Goal: Task Accomplishment & Management: Manage account settings

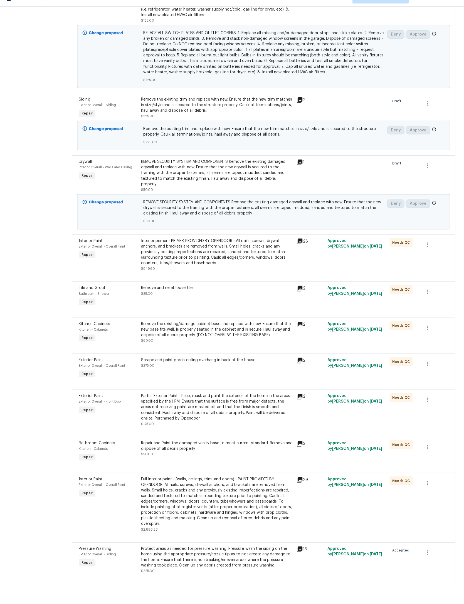
scroll to position [3, 0]
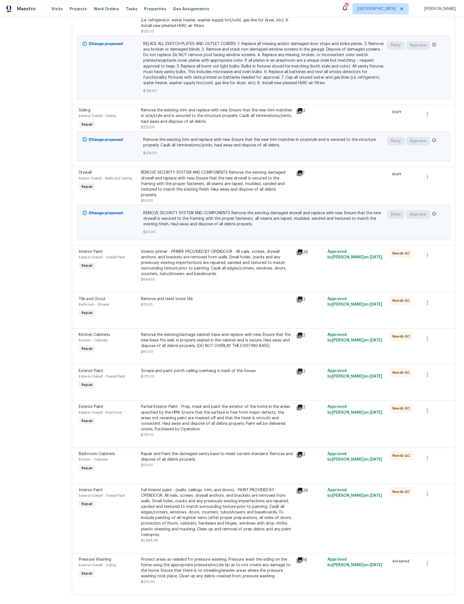
click at [261, 577] on div "Protect areas as needed for pressure washing. Pressure wash the siding on the h…" at bounding box center [217, 566] width 151 height 22
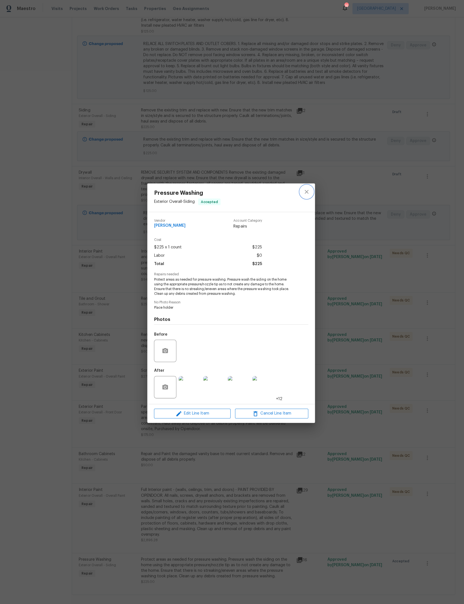
click at [305, 190] on icon "close" at bounding box center [307, 192] width 4 height 4
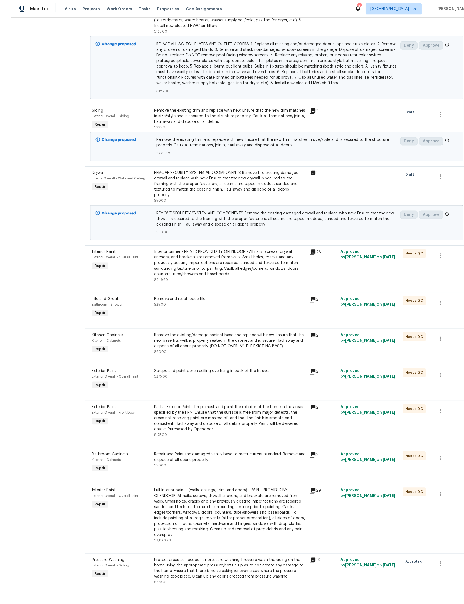
scroll to position [0, 0]
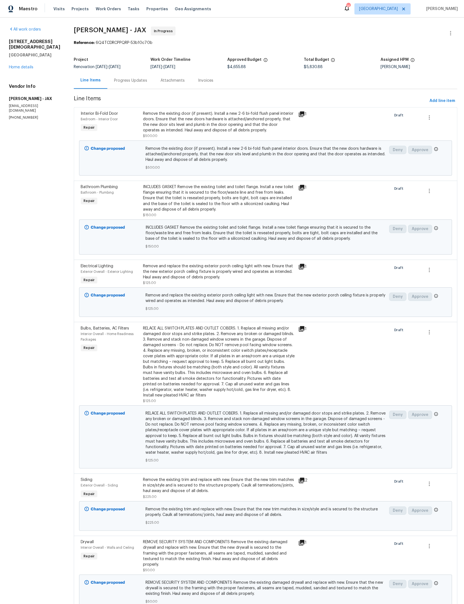
click at [24, 65] on link "Home details" at bounding box center [21, 67] width 24 height 4
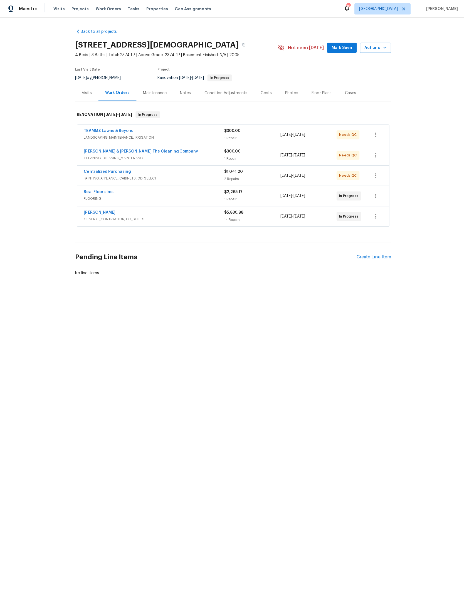
click at [176, 201] on span "FLOORING" at bounding box center [153, 198] width 140 height 6
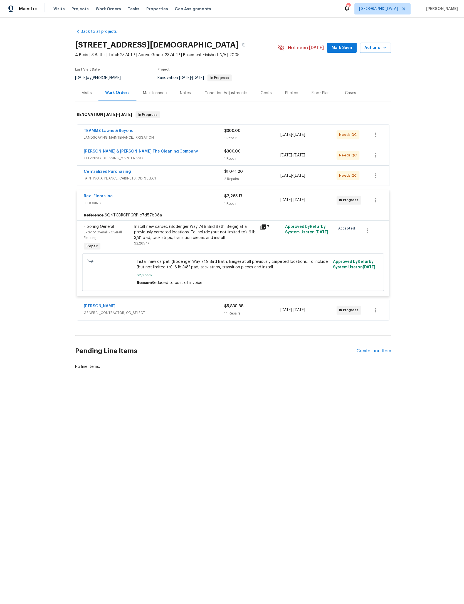
click at [199, 240] on div "Install new carpet. (Bodenger Way 749 Bird Bath, Beige) at all previously carpe…" at bounding box center [194, 231] width 122 height 17
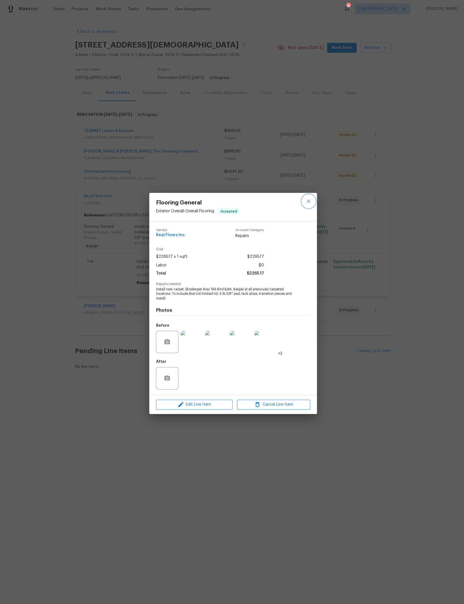
click at [309, 197] on icon "close" at bounding box center [307, 200] width 7 height 7
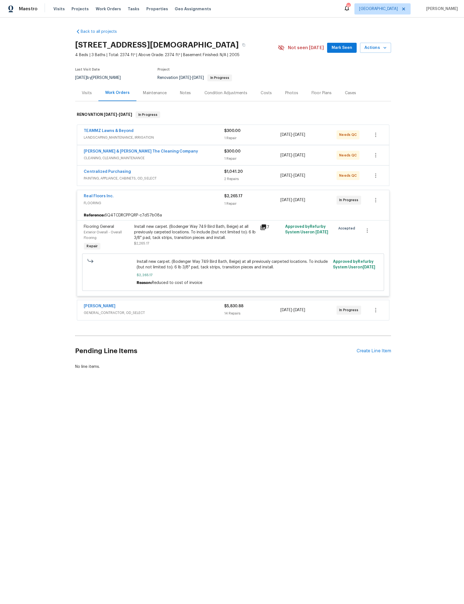
click at [163, 205] on span "FLOORING" at bounding box center [153, 202] width 140 height 6
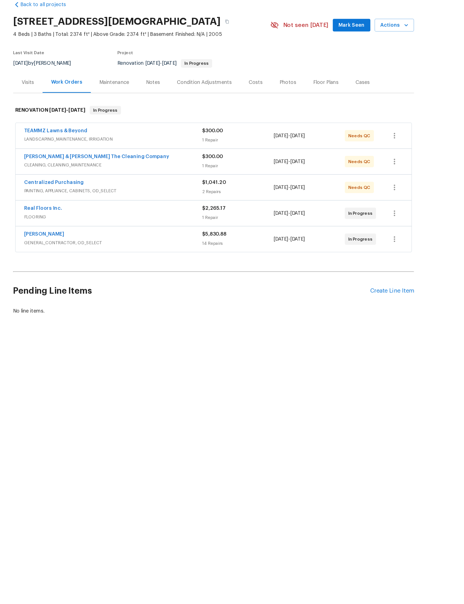
click at [223, 128] on div "$300.00" at bounding box center [251, 131] width 56 height 6
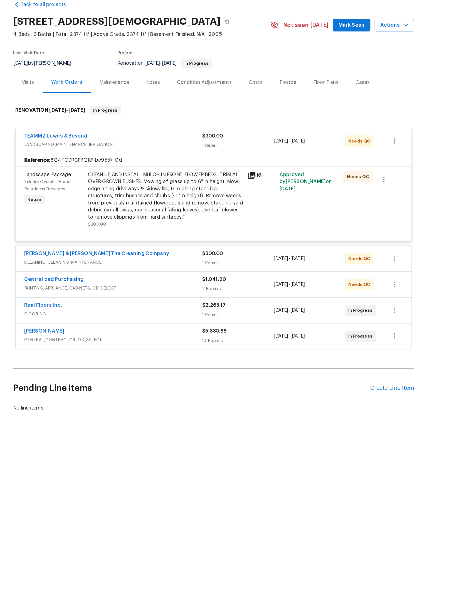
click at [159, 191] on div "CLEAN UP AND INSTALL MULCH IN FRONT FLOWER BEDS, TRIM ALL OVER GROWN BUSHES. Mo…" at bounding box center [194, 181] width 122 height 39
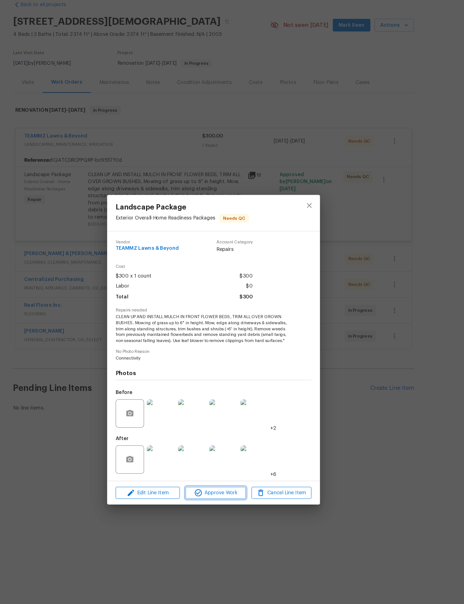
click at [212, 414] on span "Approve Work" at bounding box center [234, 414] width 44 height 7
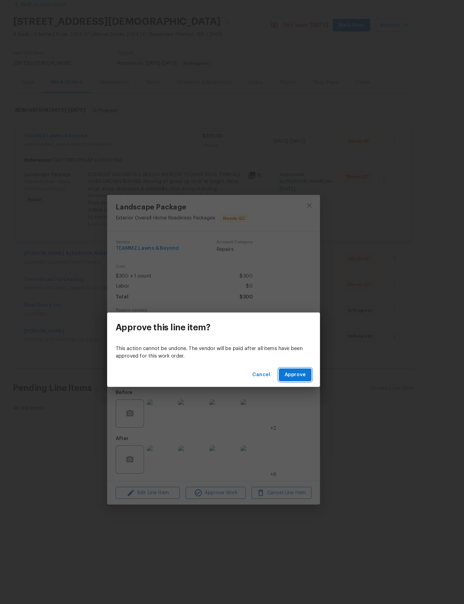
click at [287, 319] on span "Approve" at bounding box center [295, 322] width 17 height 7
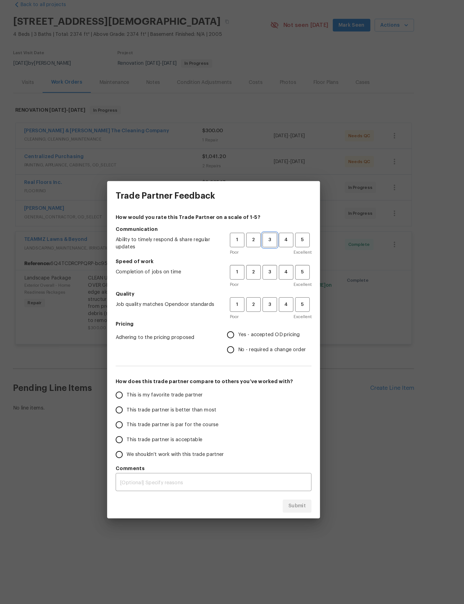
click at [270, 210] on button "3" at bounding box center [275, 215] width 11 height 11
click at [271, 238] on span "3" at bounding box center [276, 241] width 10 height 6
click at [271, 264] on span "3" at bounding box center [276, 267] width 10 height 6
click at [251, 288] on span "Yes - accepted OD pricing" at bounding box center [275, 291] width 48 height 6
click at [239, 285] on input "Yes - accepted OD pricing" at bounding box center [245, 291] width 12 height 12
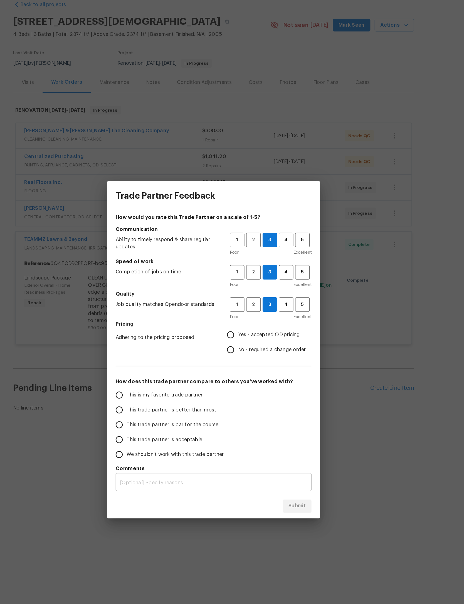
radio input "true"
click at [152, 355] on label "This trade partner is par for the course" at bounding box center [196, 361] width 88 height 12
click at [152, 355] on input "This trade partner is par for the course" at bounding box center [158, 361] width 12 height 12
click at [290, 421] on span "Submit" at bounding box center [297, 424] width 14 height 7
radio input "true"
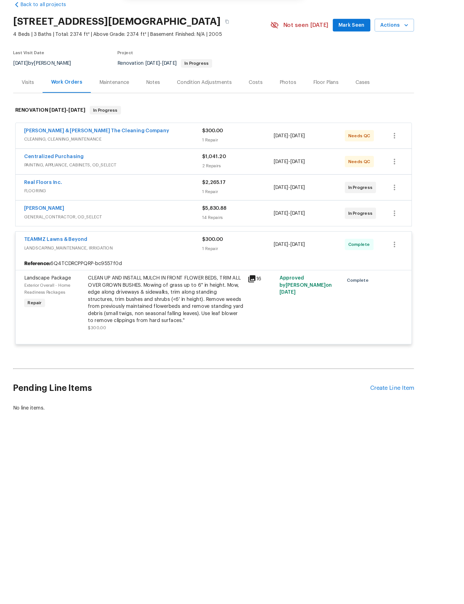
click at [223, 128] on div "$300.00 1 Repair" at bounding box center [251, 134] width 56 height 13
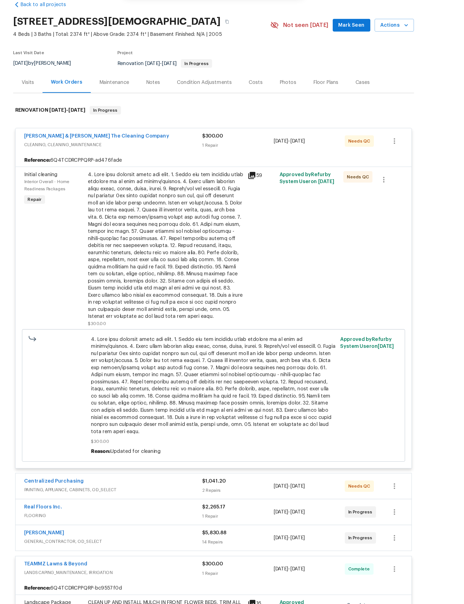
click at [191, 251] on div "$300.00" at bounding box center [194, 223] width 125 height 126
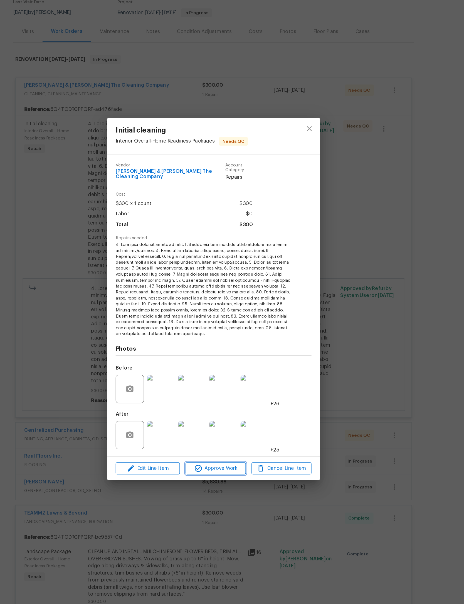
click at [212, 432] on span "Approve Work" at bounding box center [234, 435] width 44 height 7
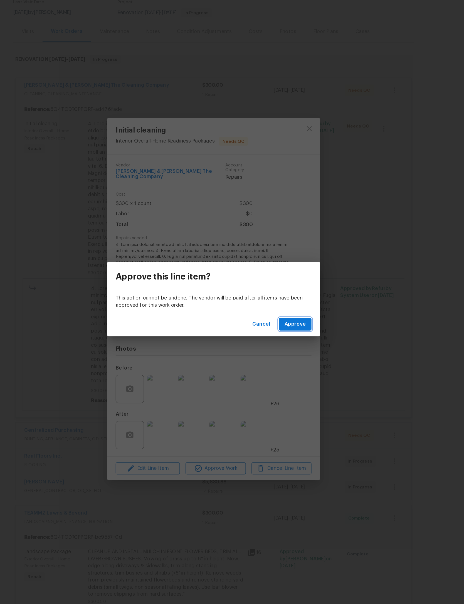
click at [287, 319] on span "Approve" at bounding box center [295, 322] width 17 height 7
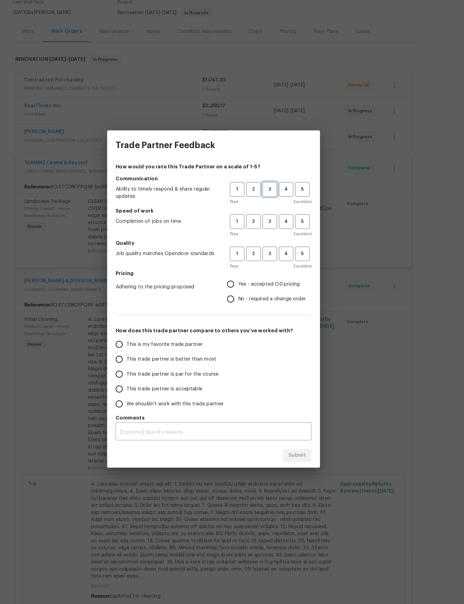
click at [270, 210] on button "3" at bounding box center [275, 215] width 11 height 11
click at [271, 238] on span "3" at bounding box center [276, 241] width 10 height 6
click at [271, 264] on span "3" at bounding box center [276, 267] width 10 height 6
click at [251, 288] on span "Yes - accepted OD pricing" at bounding box center [275, 291] width 48 height 6
click at [239, 285] on input "Yes - accepted OD pricing" at bounding box center [245, 291] width 12 height 12
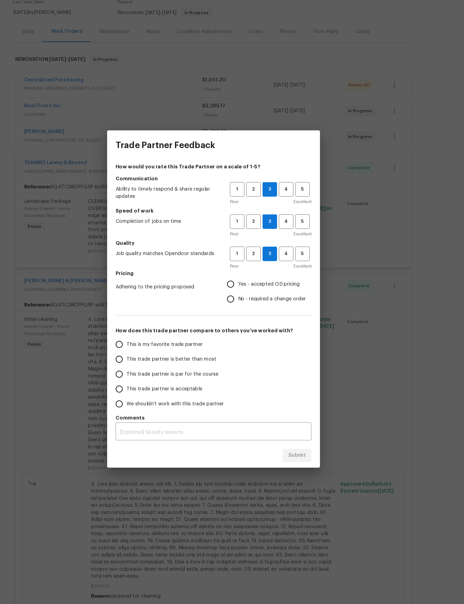
radio input "true"
click at [154, 355] on label "This trade partner is par for the course" at bounding box center [196, 361] width 88 height 12
click at [154, 355] on input "This trade partner is par for the course" at bounding box center [158, 361] width 12 height 12
click at [290, 421] on span "Submit" at bounding box center [297, 424] width 14 height 7
radio input "true"
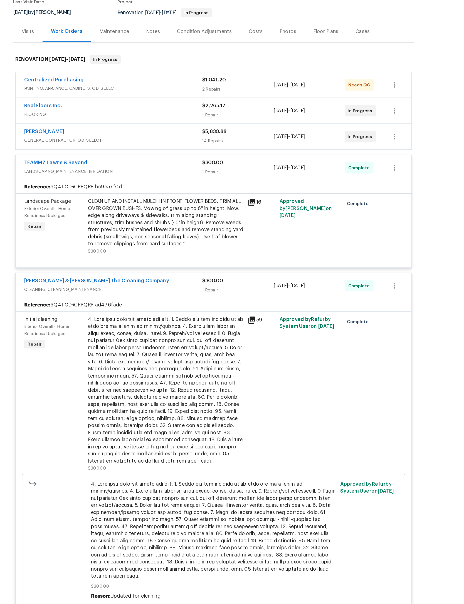
click at [223, 200] on div "1 Repair" at bounding box center [251, 203] width 56 height 6
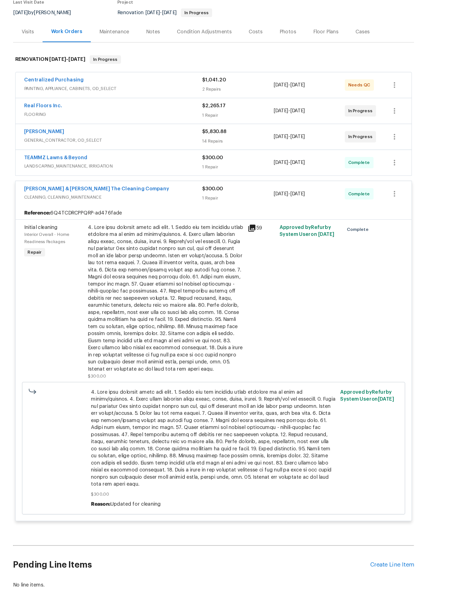
click at [223, 220] on div "1 Repair" at bounding box center [251, 223] width 56 height 6
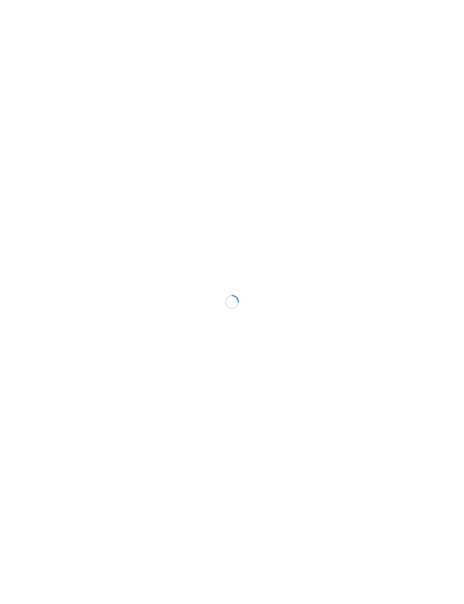
scroll to position [0, 64]
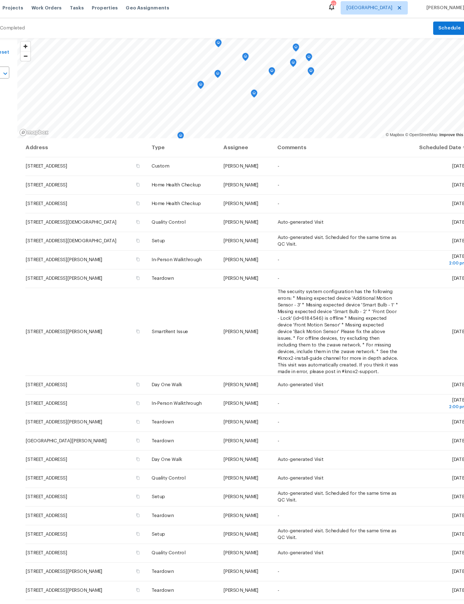
scroll to position [5, 0]
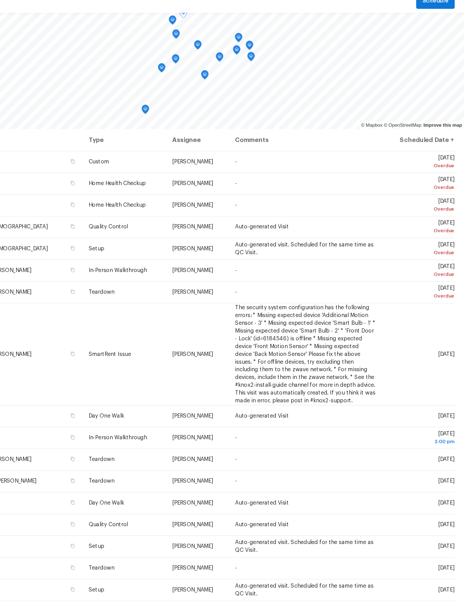
click at [0, 0] on icon at bounding box center [0, 0] width 0 height 0
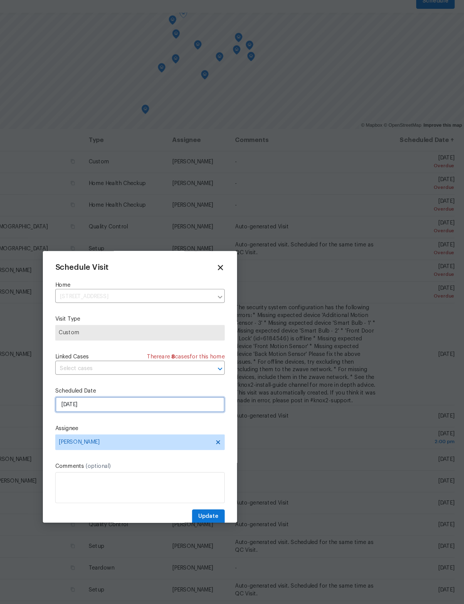
click at [171, 309] on input "8/19/2025" at bounding box center [231, 314] width 121 height 11
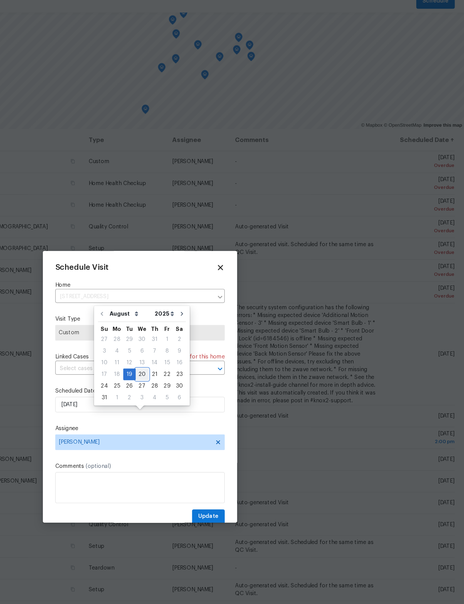
click at [229, 289] on div "20" at bounding box center [233, 293] width 9 height 8
type input "[DATE]"
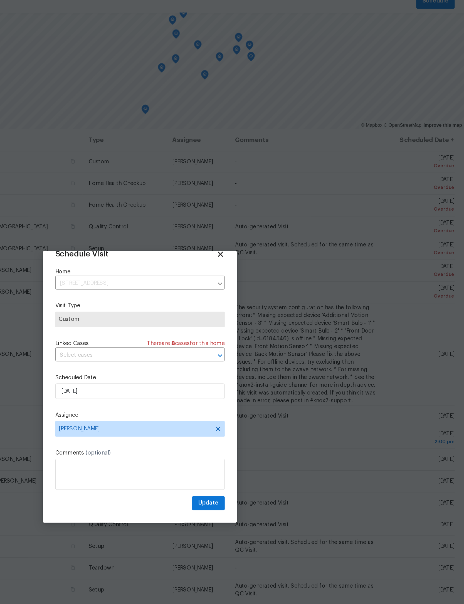
scroll to position [18, 0]
click at [274, 382] on span "Update" at bounding box center [281, 385] width 14 height 7
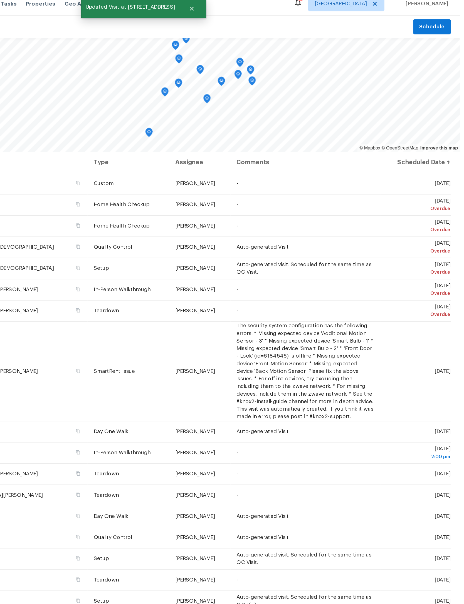
scroll to position [0, 0]
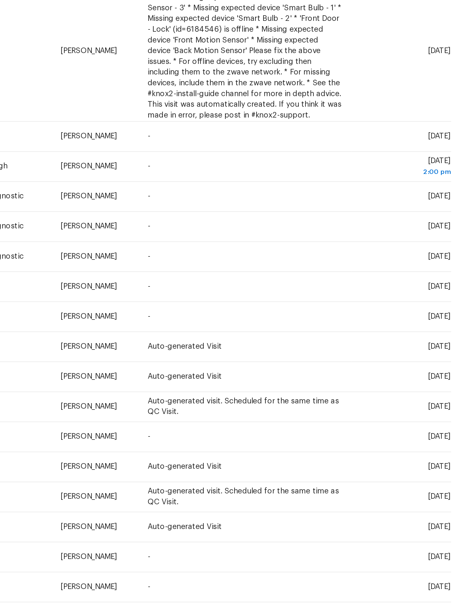
click at [0, 0] on icon at bounding box center [0, 0] width 0 height 0
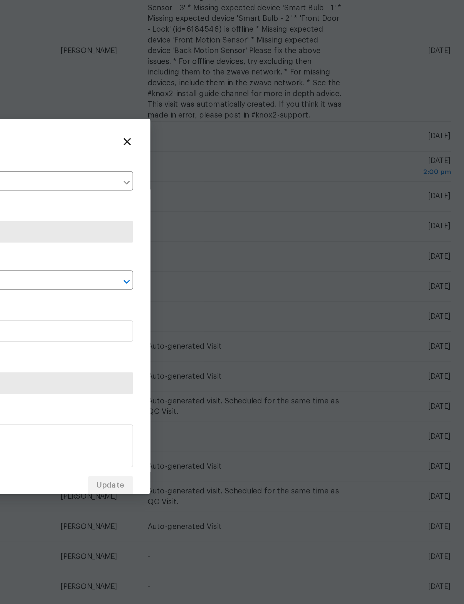
type input "[STREET_ADDRESS][PERSON_NAME]"
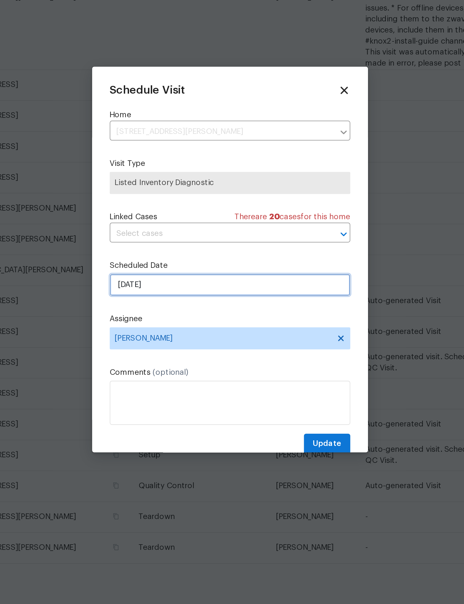
click at [171, 309] on input "8/21/2025" at bounding box center [231, 314] width 121 height 11
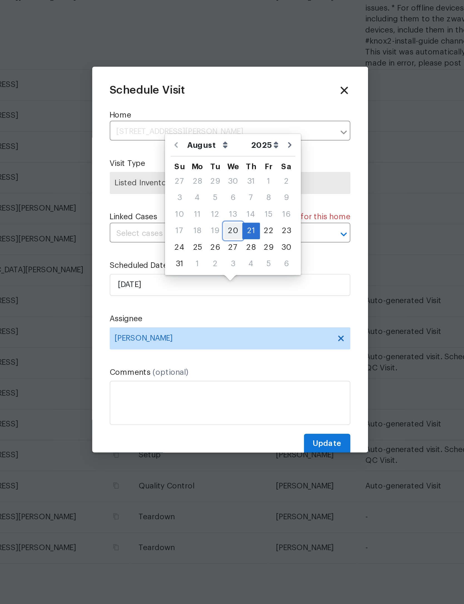
click at [229, 284] on div "20" at bounding box center [233, 288] width 9 height 8
type input "[DATE]"
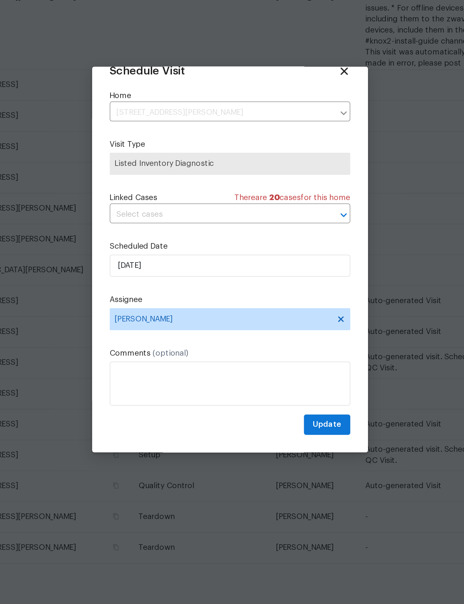
scroll to position [18, 0]
click at [274, 382] on span "Update" at bounding box center [281, 385] width 14 height 7
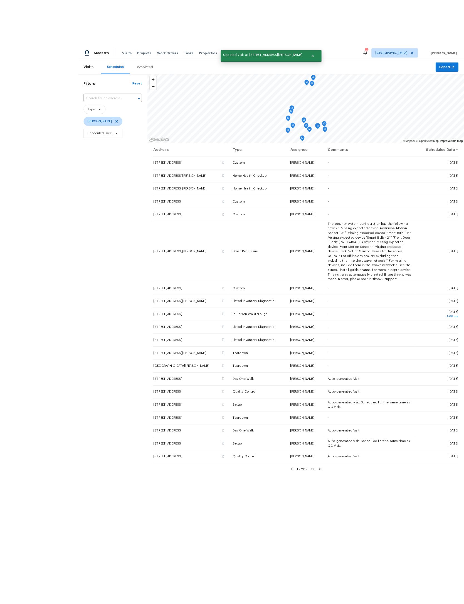
scroll to position [13, 0]
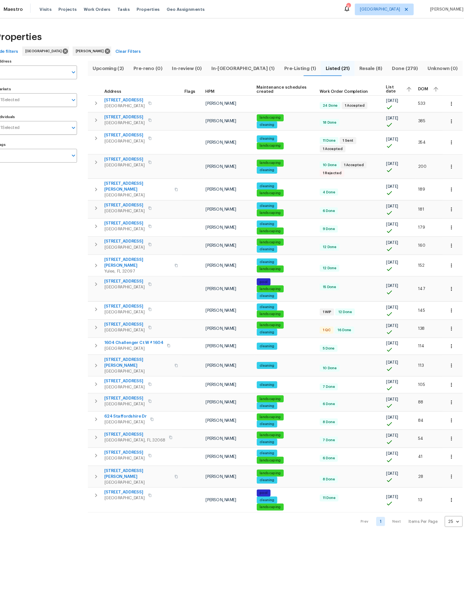
click at [413, 84] on span "DOM" at bounding box center [417, 85] width 9 height 4
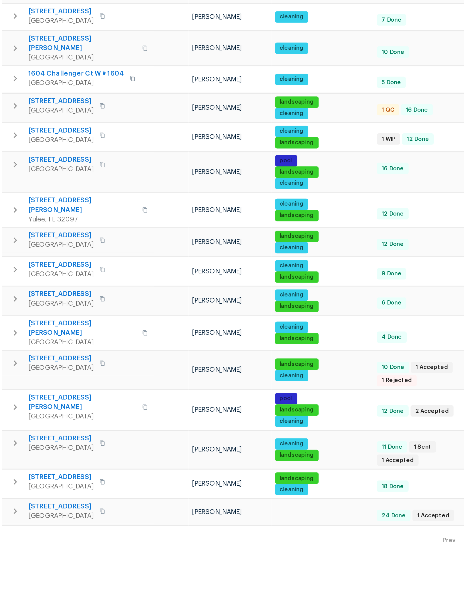
click at [103, 459] on icon "button" at bounding box center [106, 462] width 7 height 7
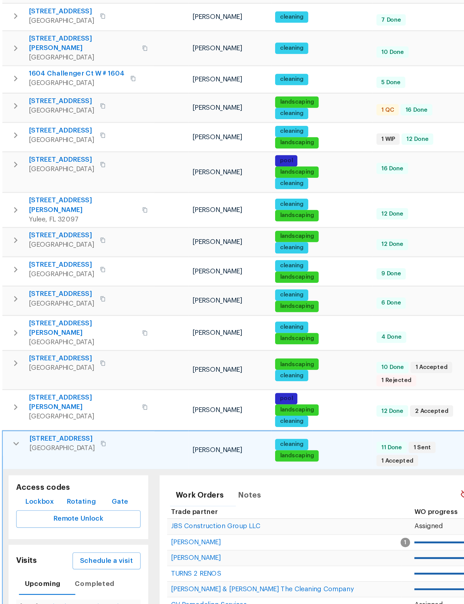
click at [145, 528] on span "Schedule a visit" at bounding box center [160, 531] width 31 height 7
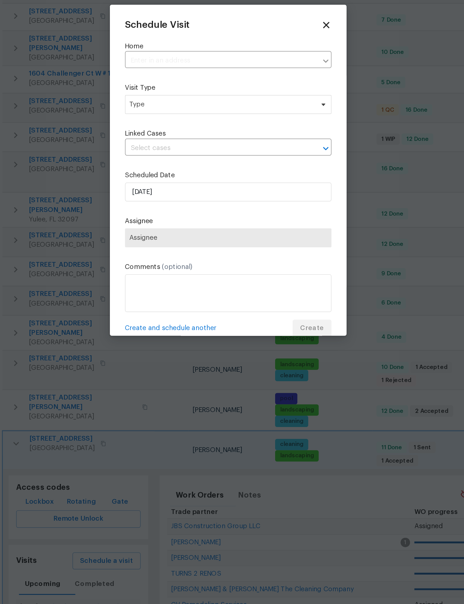
type input "1615 Oak Ridge Dr W, Jacksonville, FL 32225"
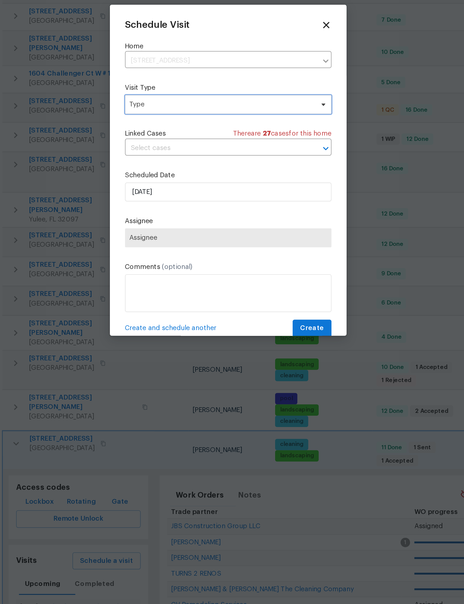
click at [174, 261] on span "Type" at bounding box center [228, 264] width 108 height 6
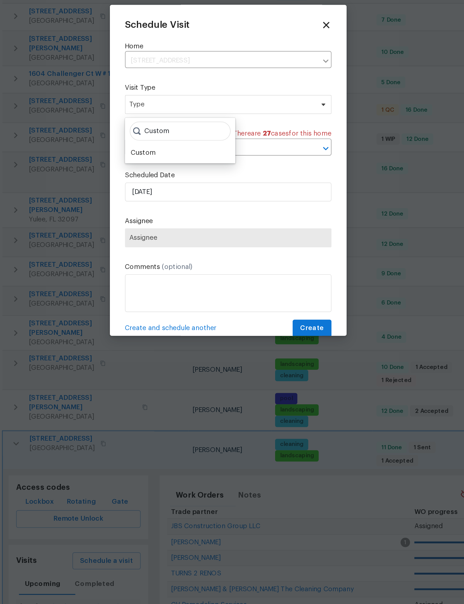
type input "Custom"
click at [175, 289] on div "Custom" at bounding box center [182, 292] width 15 height 6
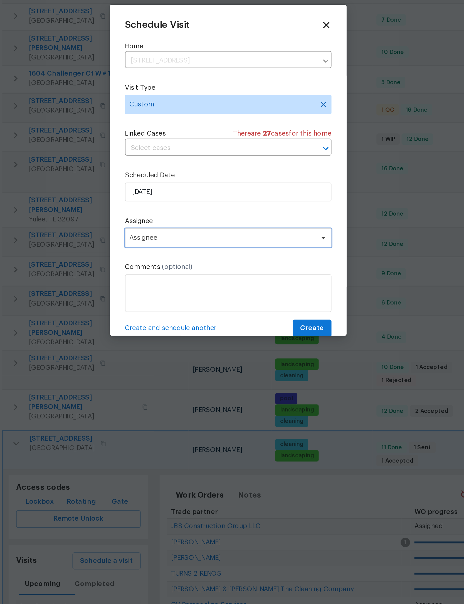
click at [174, 340] on span "Assignee" at bounding box center [228, 342] width 109 height 4
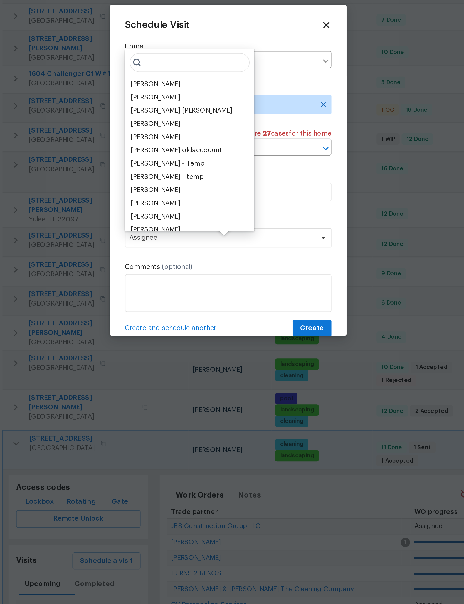
click at [175, 249] on div "[PERSON_NAME]" at bounding box center [189, 252] width 29 height 6
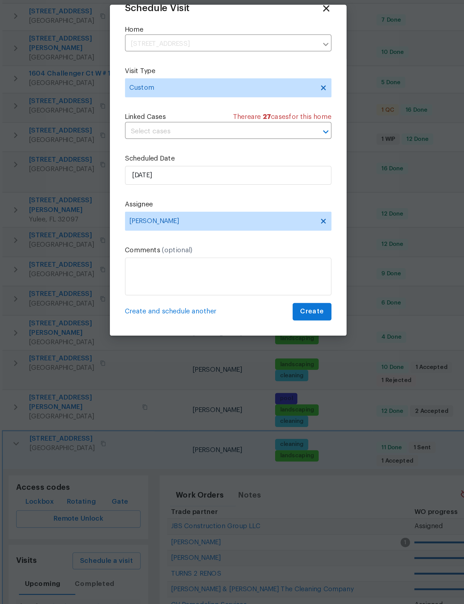
scroll to position [18, 0]
click at [274, 382] on span "Create" at bounding box center [281, 385] width 14 height 7
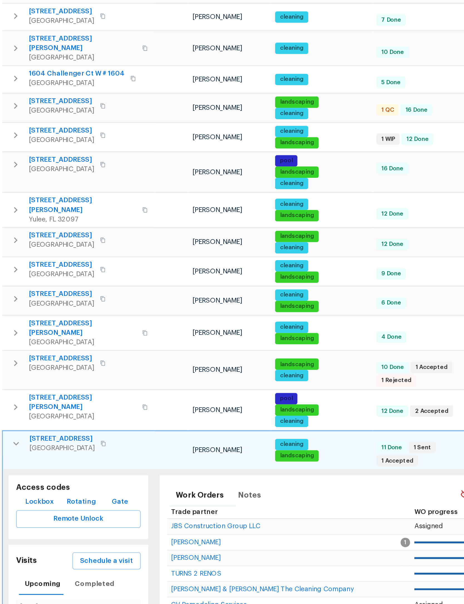
click at [106, 462] on icon "button" at bounding box center [107, 463] width 3 height 2
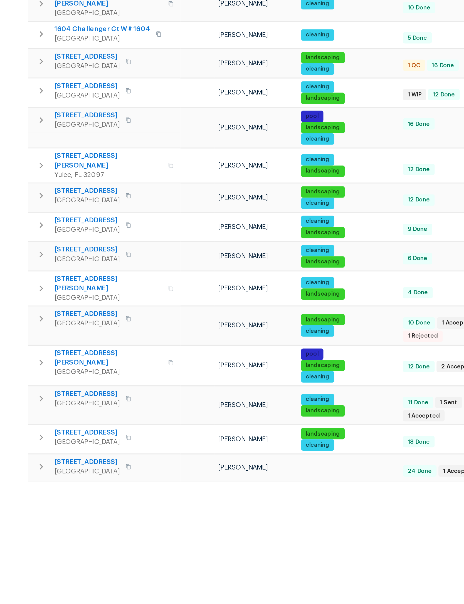
click at [106, 440] on icon "button" at bounding box center [107, 441] width 2 height 3
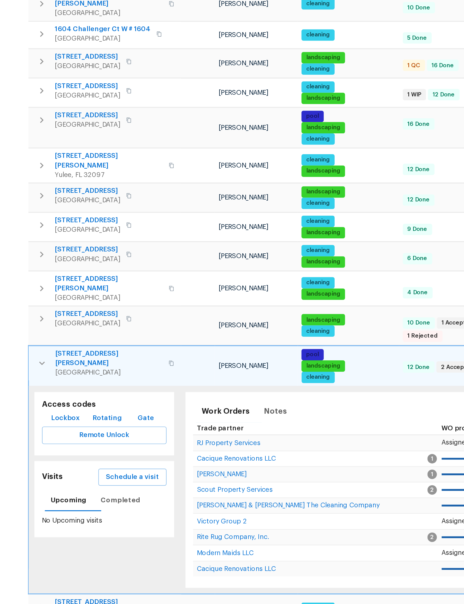
click at [145, 505] on span "Schedule a visit" at bounding box center [160, 508] width 31 height 7
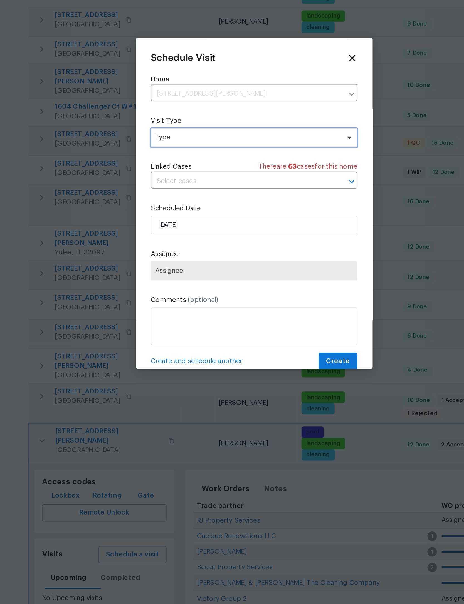
click at [184, 261] on span "Type" at bounding box center [228, 264] width 108 height 6
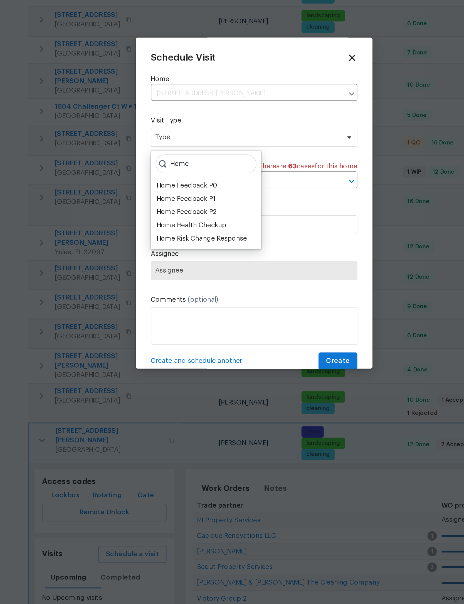
type input "Home"
click at [175, 312] on div "Home Health Checkup" at bounding box center [195, 315] width 41 height 6
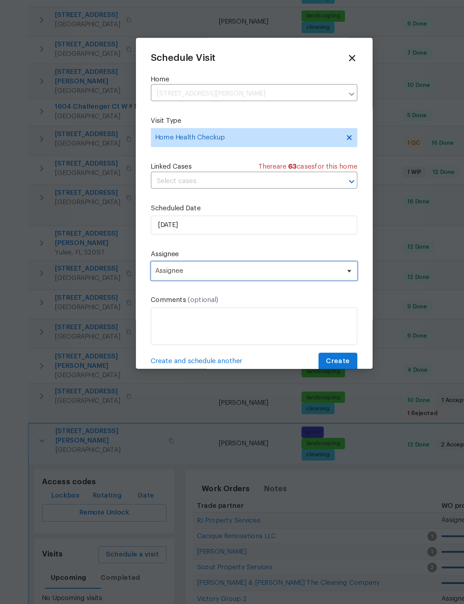
click at [171, 336] on span "Assignee" at bounding box center [231, 341] width 121 height 11
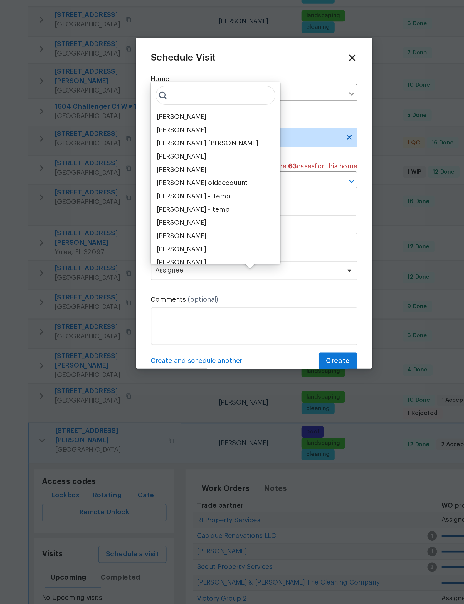
click at [175, 249] on div "[PERSON_NAME]" at bounding box center [189, 252] width 29 height 6
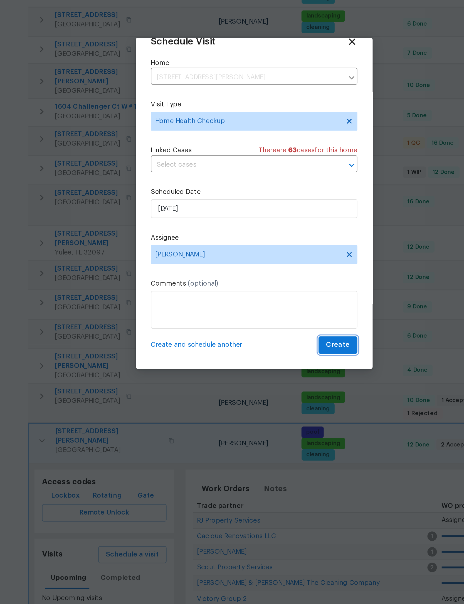
click at [274, 382] on span "Create" at bounding box center [281, 385] width 14 height 7
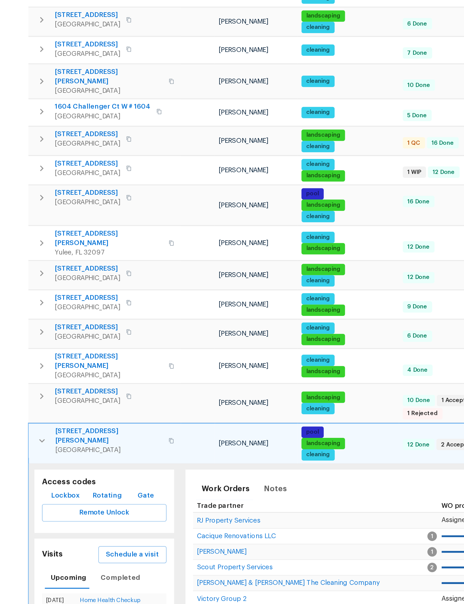
click at [102, 433] on button "button" at bounding box center [107, 441] width 11 height 17
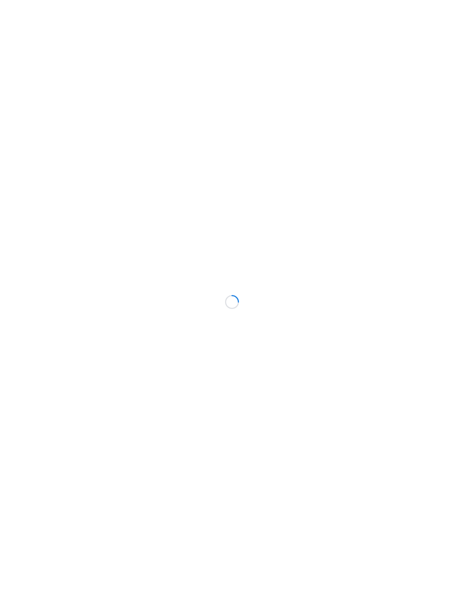
scroll to position [0, 189]
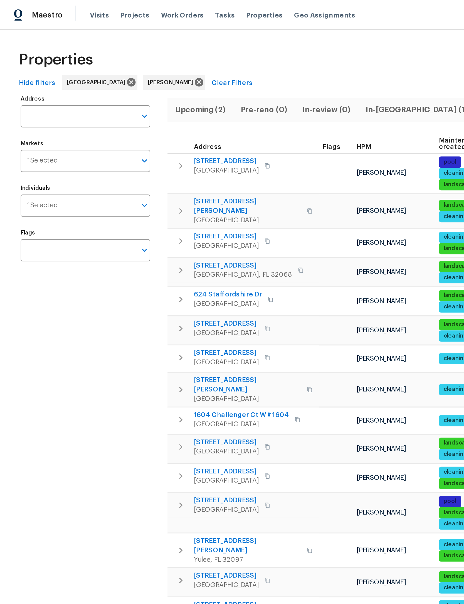
click at [105, 122] on icon "button" at bounding box center [106, 124] width 7 height 7
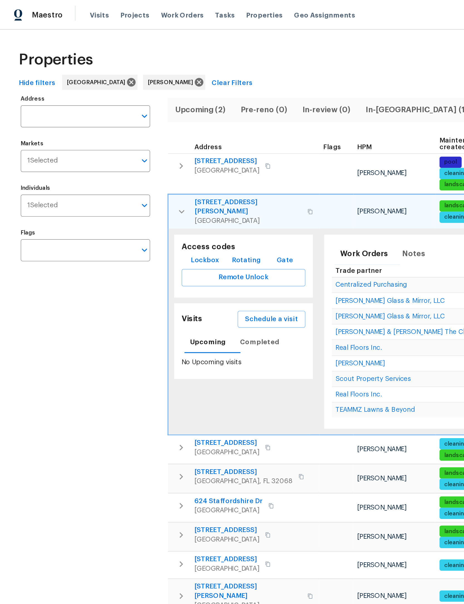
click at [173, 185] on span "Schedule a visit" at bounding box center [160, 188] width 31 height 7
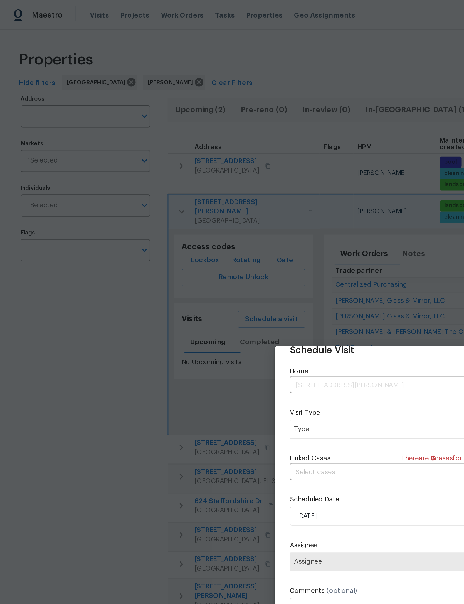
scroll to position [18, 0]
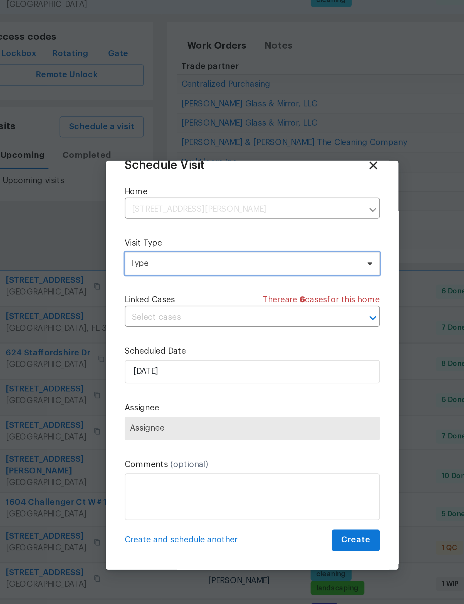
click at [174, 251] on span "Type" at bounding box center [228, 254] width 108 height 6
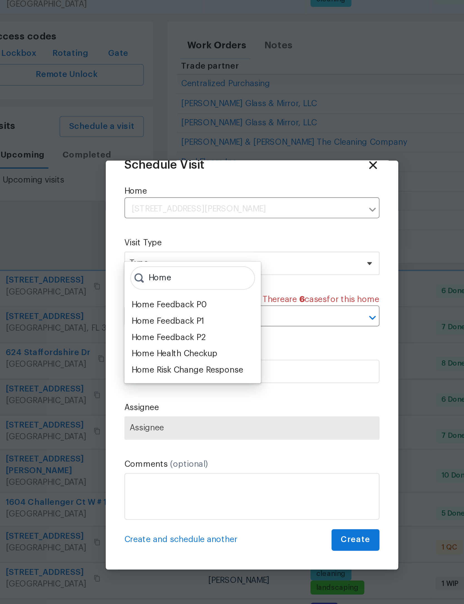
type input "Home"
click at [175, 294] on div "Home Health Checkup" at bounding box center [195, 297] width 41 height 6
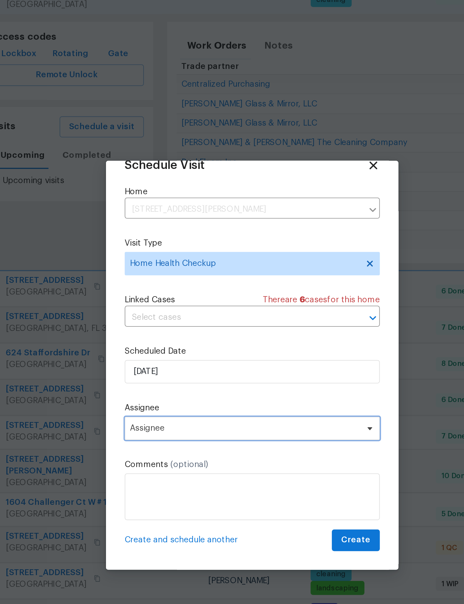
click at [171, 327] on span "Assignee" at bounding box center [231, 332] width 121 height 11
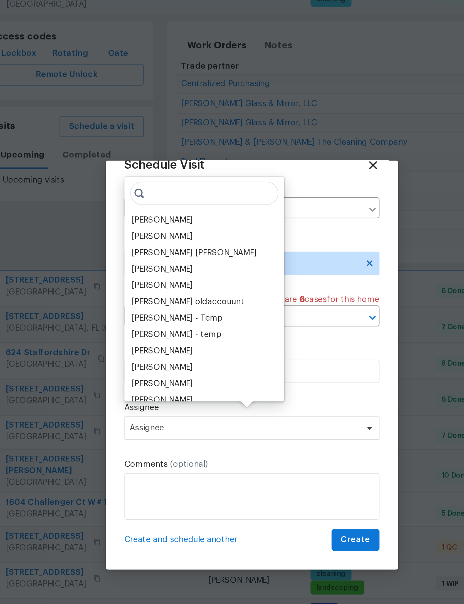
click at [175, 230] on div "[PERSON_NAME]" at bounding box center [189, 233] width 29 height 6
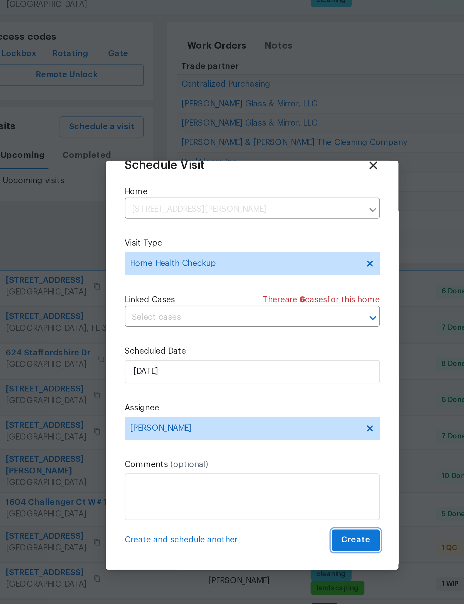
click at [274, 382] on span "Create" at bounding box center [281, 385] width 14 height 7
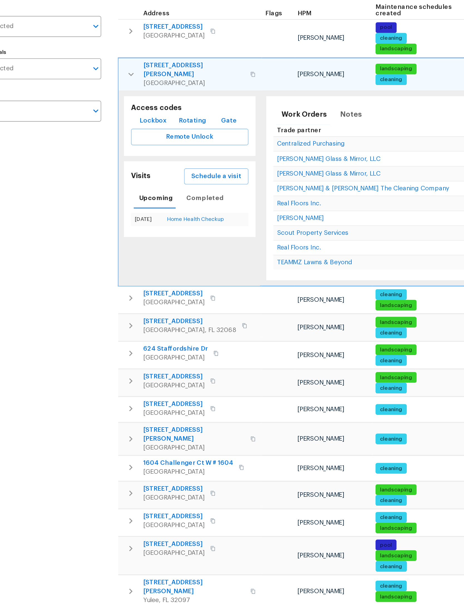
click at [102, 117] on button "button" at bounding box center [107, 125] width 11 height 17
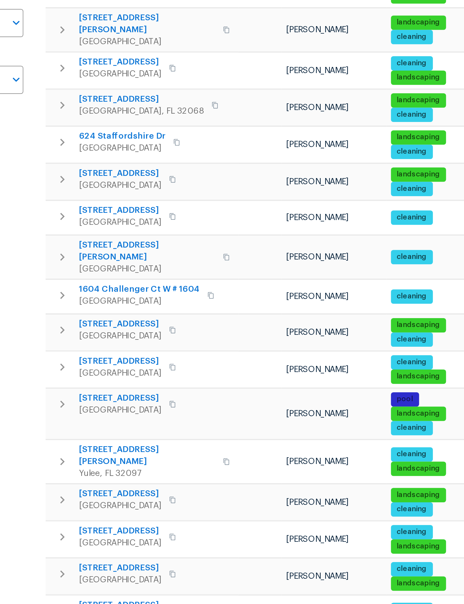
click at [103, 261] on icon "button" at bounding box center [106, 264] width 7 height 7
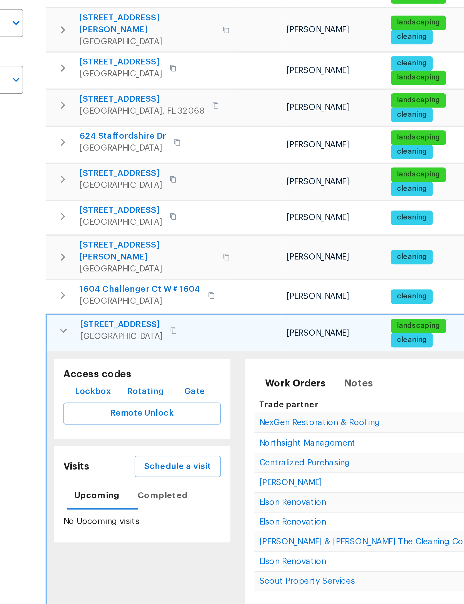
click at [145, 324] on span "Schedule a visit" at bounding box center [160, 327] width 31 height 7
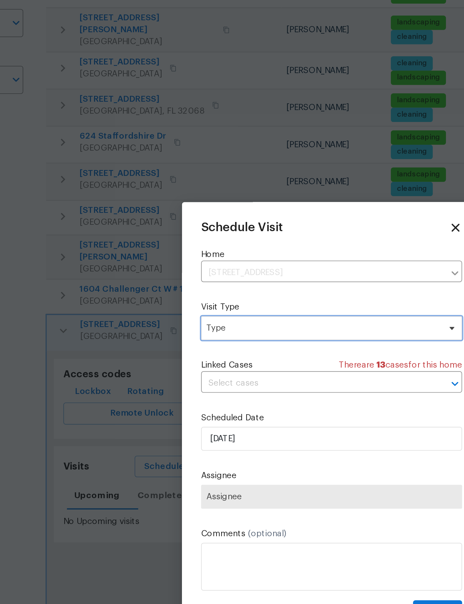
click at [174, 261] on span "Type" at bounding box center [228, 264] width 108 height 6
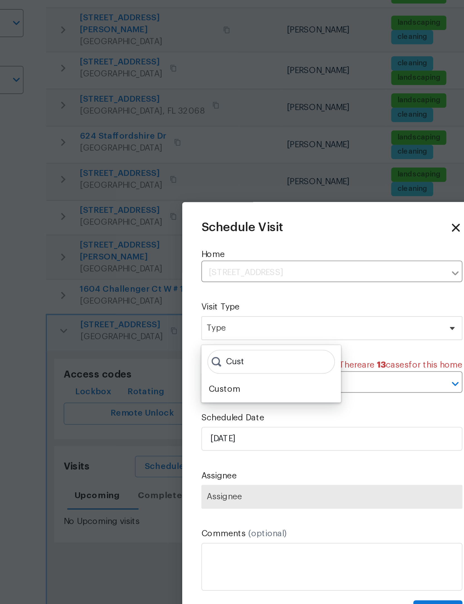
type input "Cust"
click at [175, 289] on div "Custom" at bounding box center [182, 292] width 15 height 6
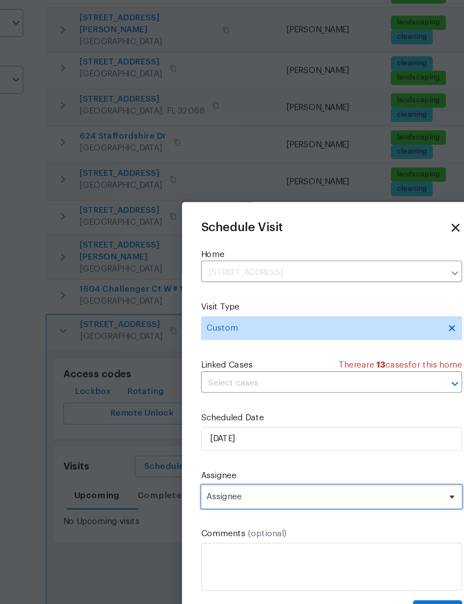
click at [174, 340] on span "Assignee" at bounding box center [228, 342] width 109 height 4
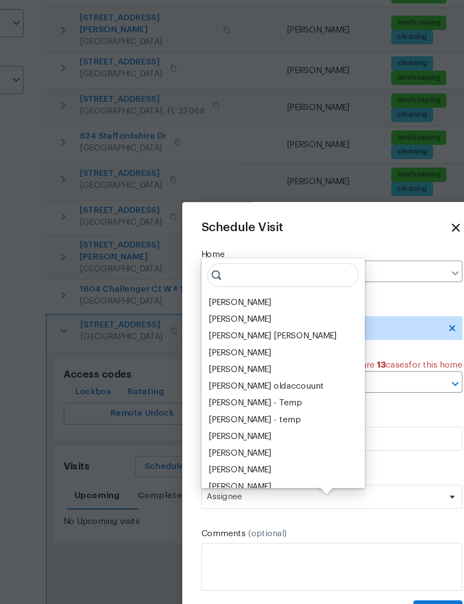
click at [175, 249] on div "[PERSON_NAME]" at bounding box center [189, 252] width 29 height 6
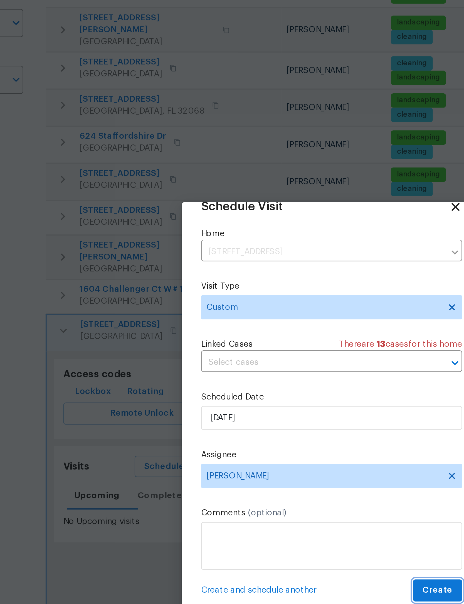
click at [274, 382] on span "Create" at bounding box center [281, 385] width 14 height 7
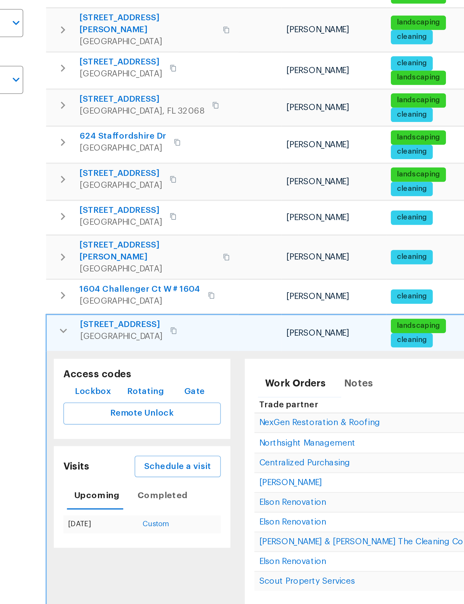
click at [104, 261] on icon "button" at bounding box center [107, 264] width 7 height 7
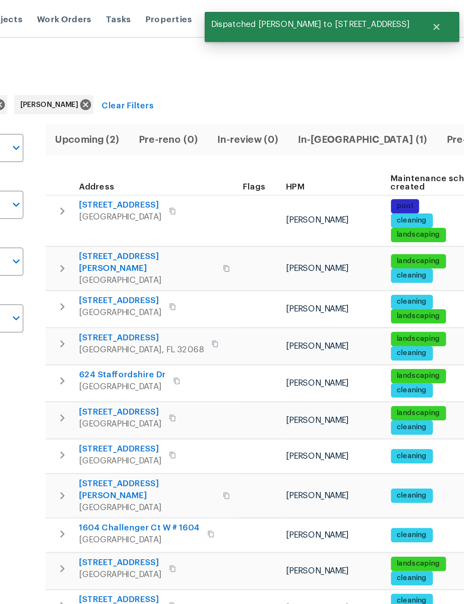
click at [103, 96] on icon "button" at bounding box center [106, 98] width 7 height 7
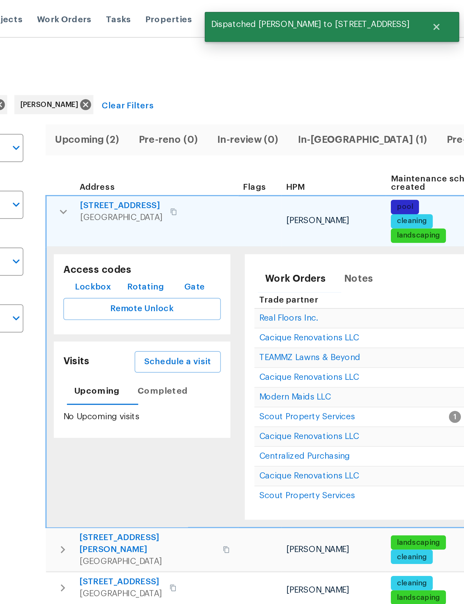
click at [145, 168] on span "Schedule a visit" at bounding box center [160, 168] width 31 height 7
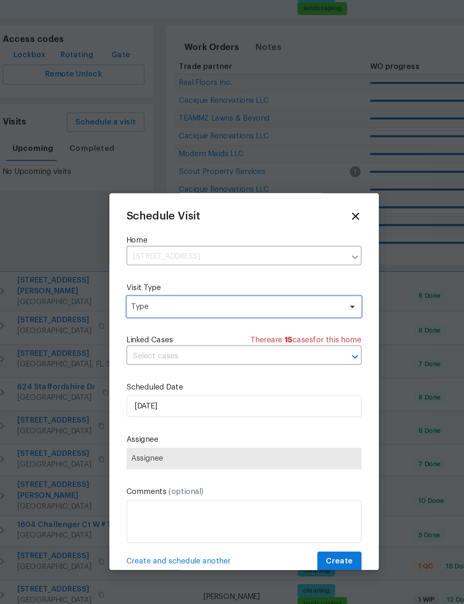
click at [174, 261] on span "Type" at bounding box center [228, 264] width 108 height 6
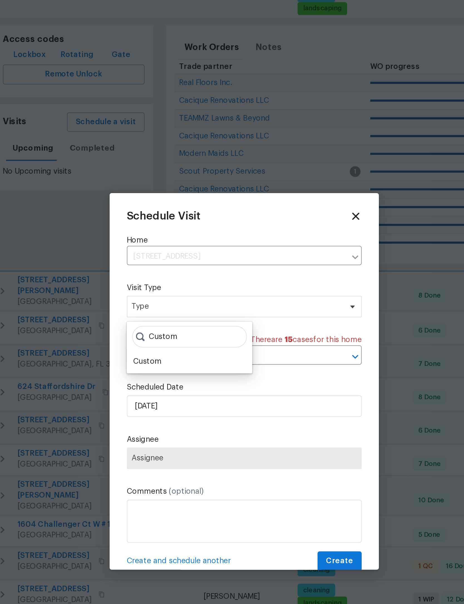
type input "Custom"
click at [173, 288] on div "Custom" at bounding box center [203, 292] width 61 height 8
click at [175, 289] on div "Custom" at bounding box center [182, 292] width 15 height 6
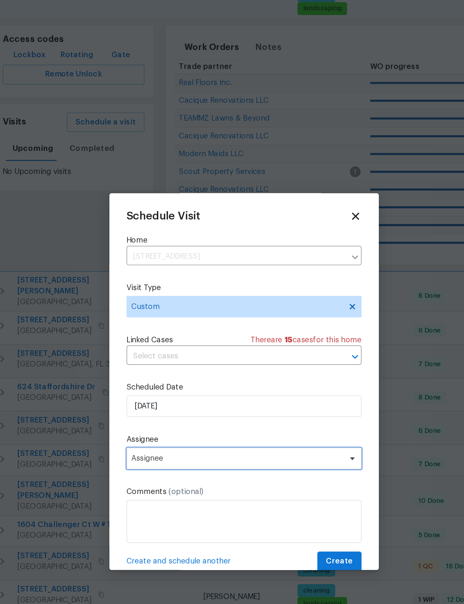
click at [171, 336] on span "Assignee" at bounding box center [231, 341] width 121 height 11
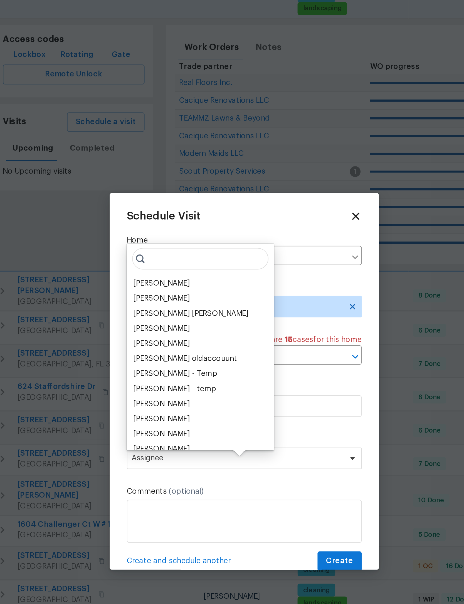
click at [171, 231] on div "Melissa Mossbrooks Vinodh Kumar Mohammed Moshin Ali Vinod Kumar Sayali Pendse J…" at bounding box center [209, 284] width 76 height 107
click at [175, 249] on div "[PERSON_NAME]" at bounding box center [189, 252] width 29 height 6
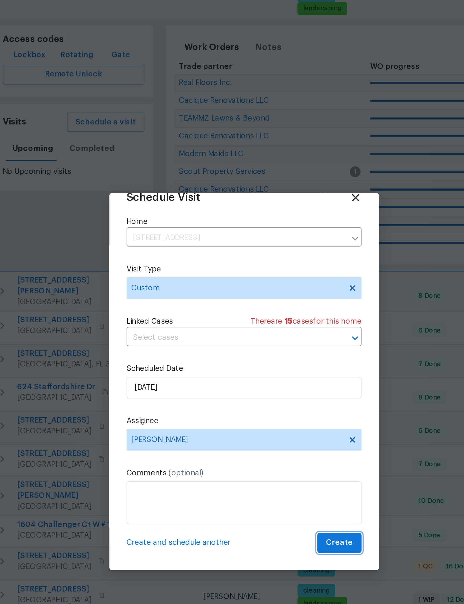
click at [274, 382] on span "Create" at bounding box center [281, 385] width 14 height 7
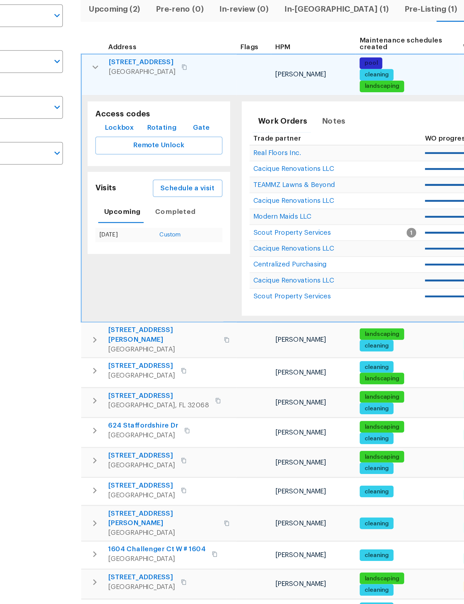
click at [104, 95] on icon "button" at bounding box center [107, 98] width 7 height 7
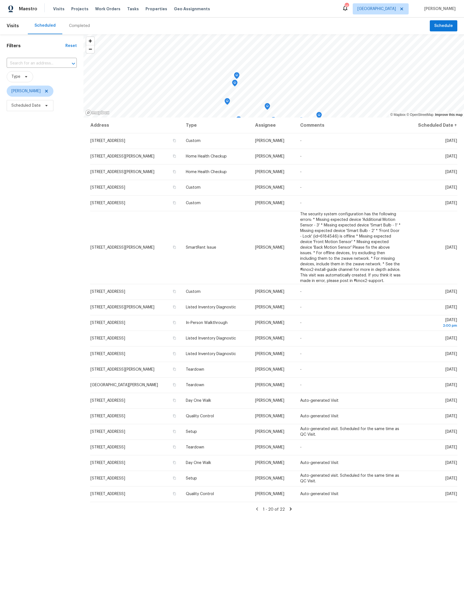
scroll to position [25, 0]
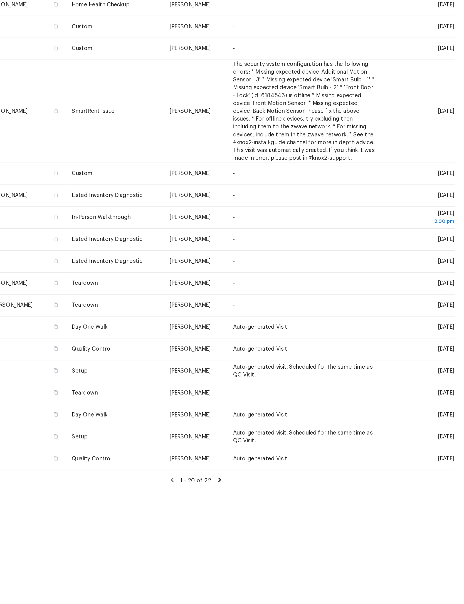
click at [0, 0] on icon at bounding box center [0, 0] width 0 height 0
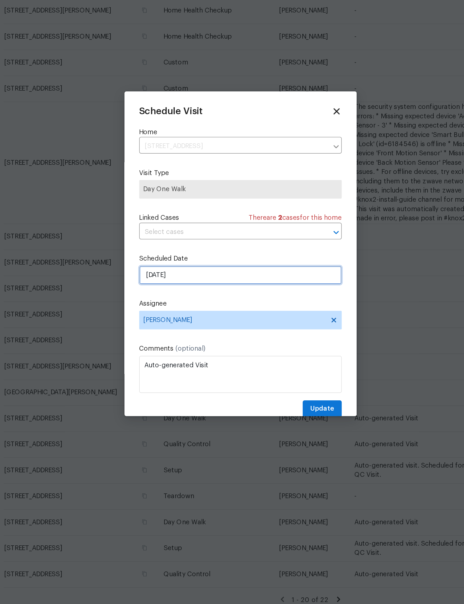
click at [171, 309] on input "[DATE]" at bounding box center [231, 314] width 121 height 11
select select "8"
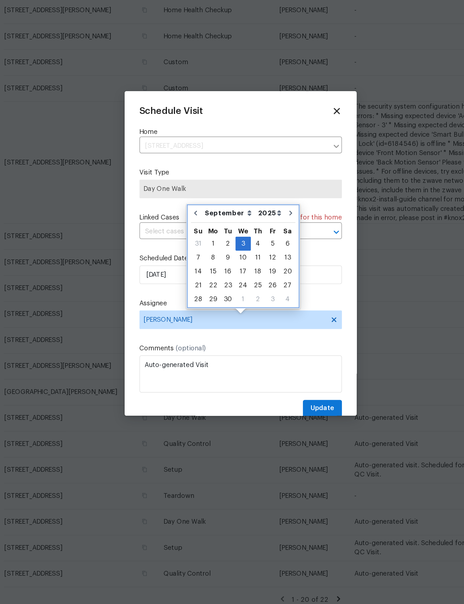
click at [203, 276] on icon "Go to previous month" at bounding box center [205, 278] width 4 height 4
type input "8/20/2025"
select select "7"
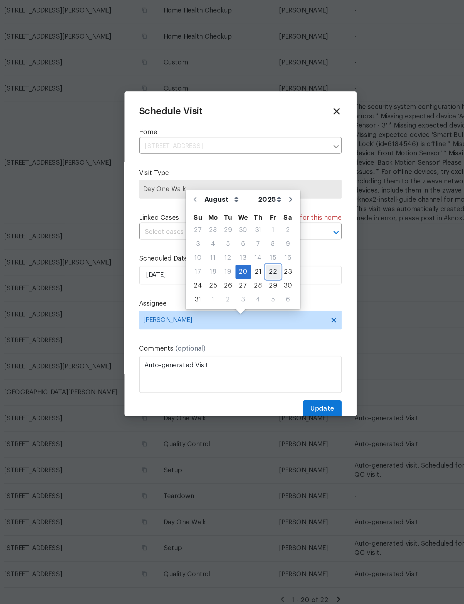
click at [247, 309] on div "22" at bounding box center [251, 313] width 9 height 8
type input "8/22/2025"
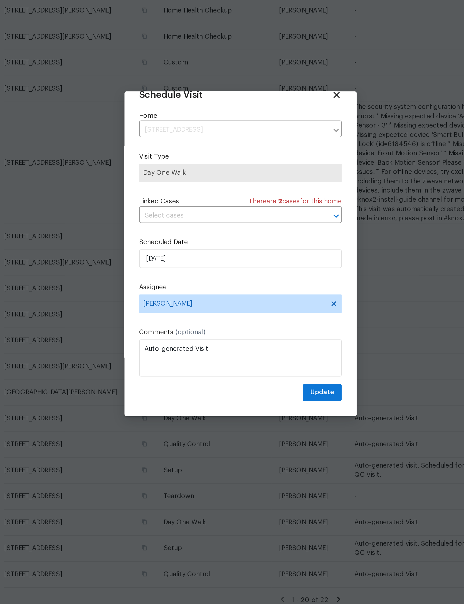
scroll to position [18, 0]
click at [274, 382] on span "Update" at bounding box center [281, 385] width 14 height 7
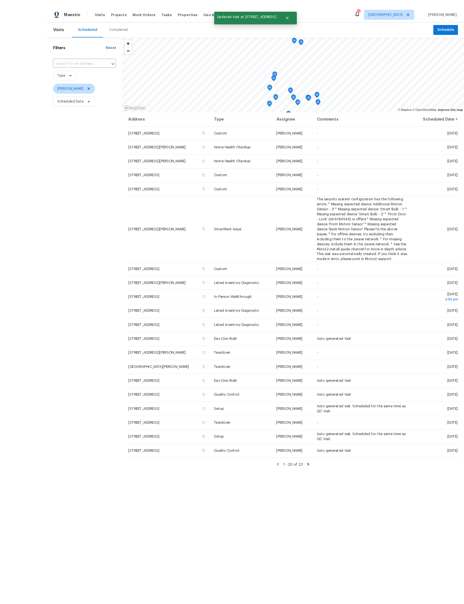
scroll to position [25, 0]
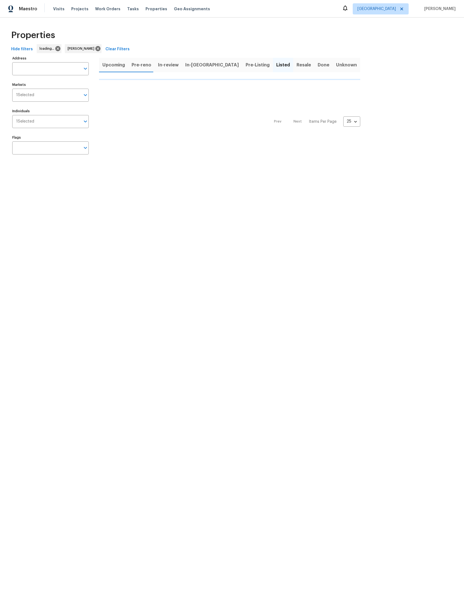
scroll to position [0, 56]
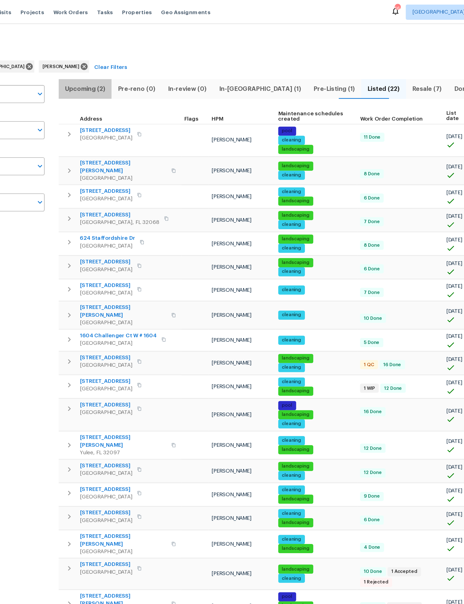
click at [102, 63] on span "Upcoming (2)" at bounding box center [118, 65] width 32 height 8
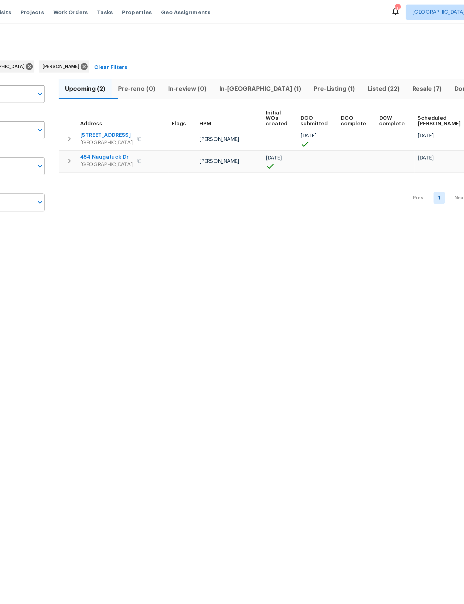
click at [115, 97] on span "8308 Manavista St" at bounding box center [134, 99] width 38 height 6
click at [115, 114] on span "454 Naugatuck Dr" at bounding box center [134, 115] width 38 height 6
click at [103, 99] on icon "button" at bounding box center [106, 101] width 7 height 7
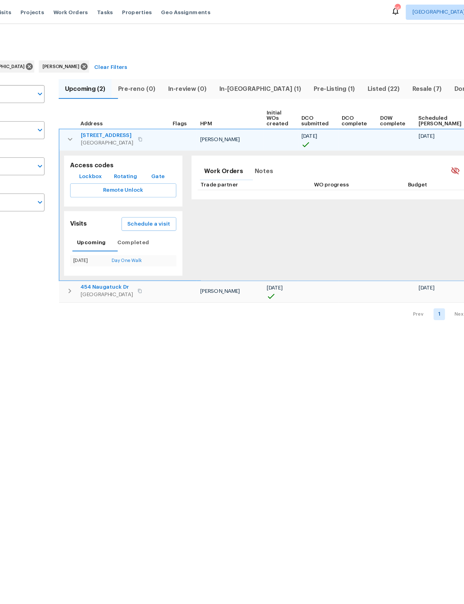
click at [115, 97] on span "8308 Manavista St" at bounding box center [134, 99] width 38 height 6
click at [102, 97] on button "button" at bounding box center [107, 101] width 11 height 11
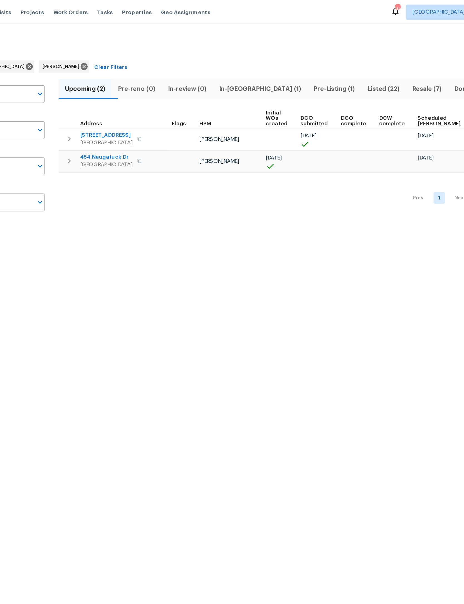
click at [284, 62] on span "Pre-Listing (1)" at bounding box center [300, 65] width 33 height 8
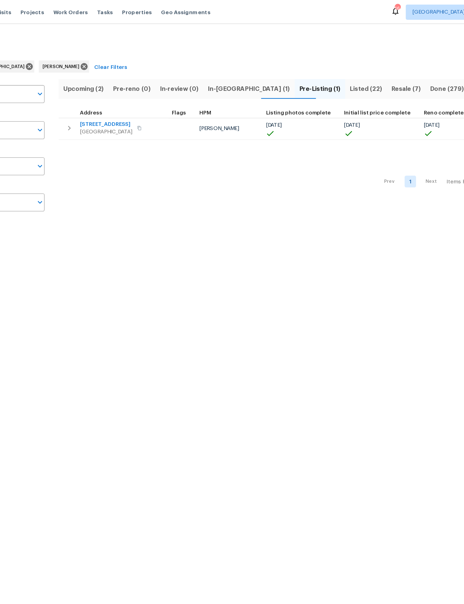
click at [308, 59] on button "Listed (22)" at bounding box center [323, 65] width 30 height 14
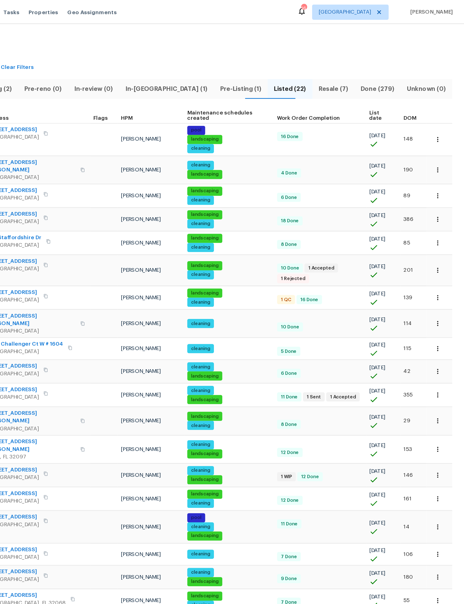
click at [419, 86] on span "DOM" at bounding box center [423, 87] width 9 height 4
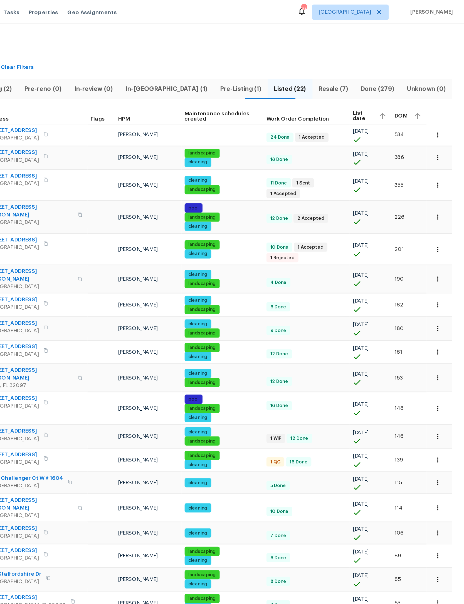
click at [356, 64] on span "Resale (7)" at bounding box center [368, 65] width 24 height 8
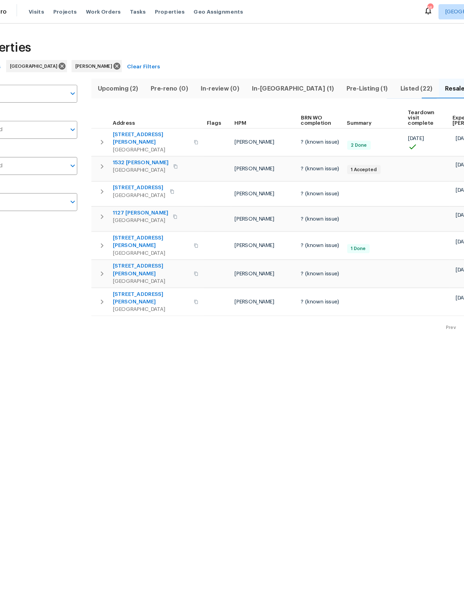
click at [103, 137] on icon "button" at bounding box center [106, 140] width 7 height 7
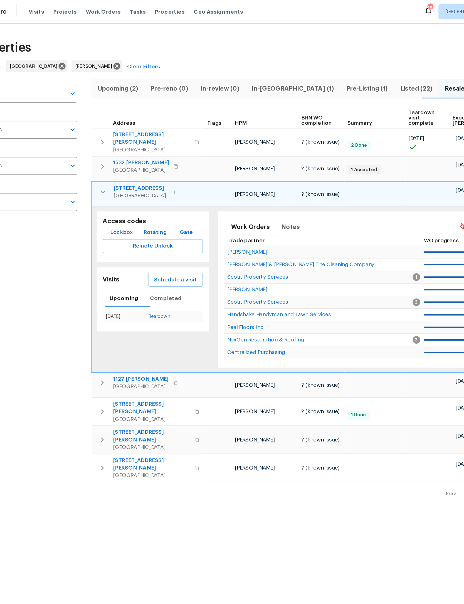
click at [145, 202] on span "Schedule a visit" at bounding box center [160, 205] width 31 height 7
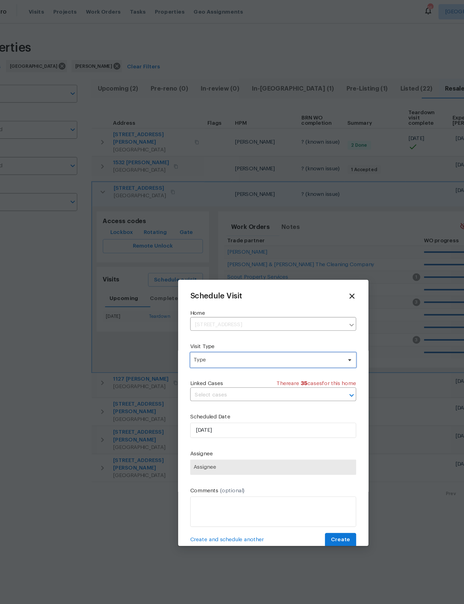
click at [195, 265] on span "Type" at bounding box center [228, 264] width 108 height 6
type input "Custom"
click at [175, 292] on div "Custom" at bounding box center [182, 292] width 15 height 6
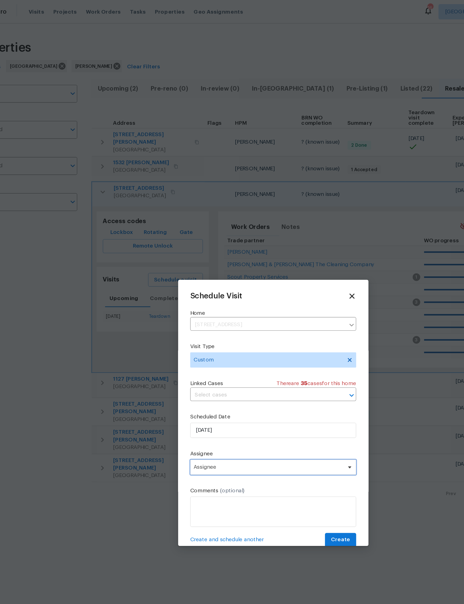
click at [196, 347] on span "Assignee" at bounding box center [231, 341] width 121 height 11
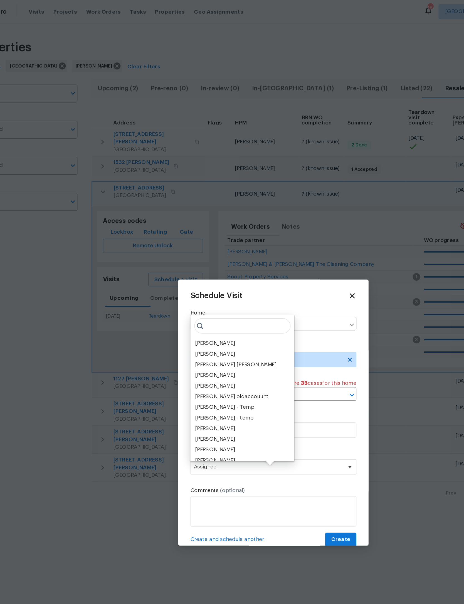
click at [175, 249] on div "[PERSON_NAME]" at bounding box center [189, 252] width 29 height 6
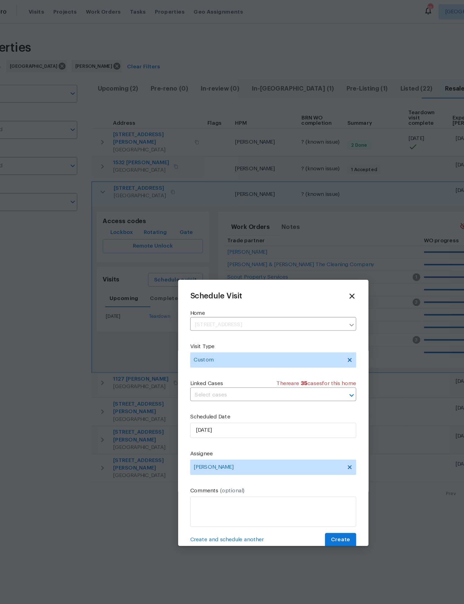
click at [219, 219] on div "Schedule Visit" at bounding box center [231, 217] width 121 height 6
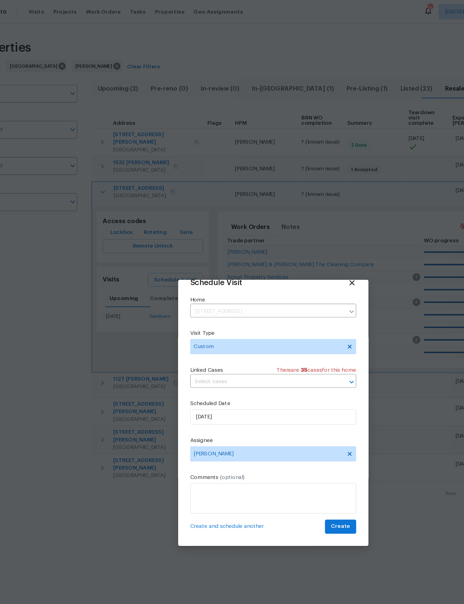
scroll to position [18, 0]
click at [274, 383] on span "Create" at bounding box center [281, 385] width 14 height 7
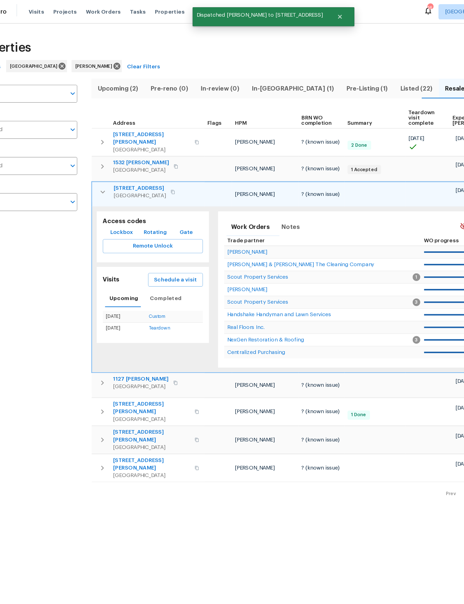
click at [104, 137] on icon "button" at bounding box center [107, 140] width 7 height 7
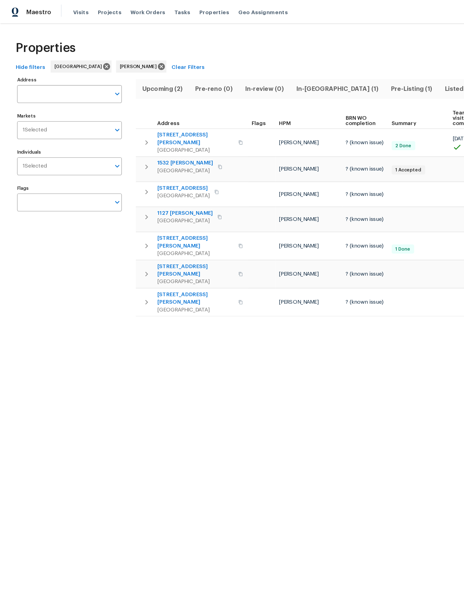
click at [242, 63] on span "In-reno (1)" at bounding box center [246, 65] width 62 height 8
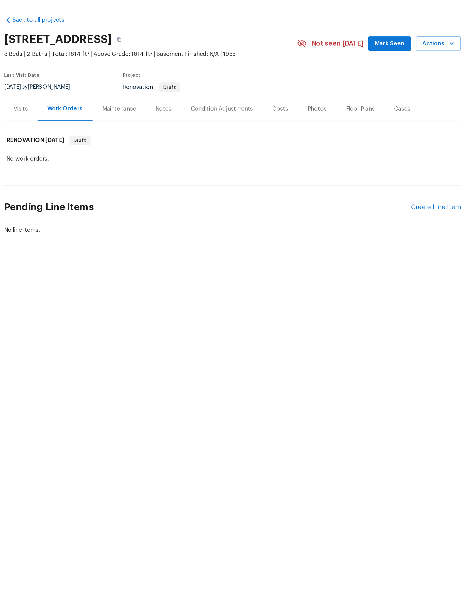
click at [179, 91] on div "Notes" at bounding box center [184, 93] width 11 height 6
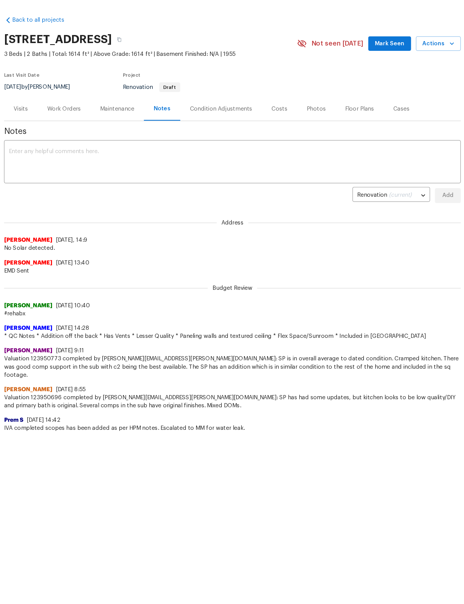
click at [220, 126] on textarea at bounding box center [231, 129] width 307 height 19
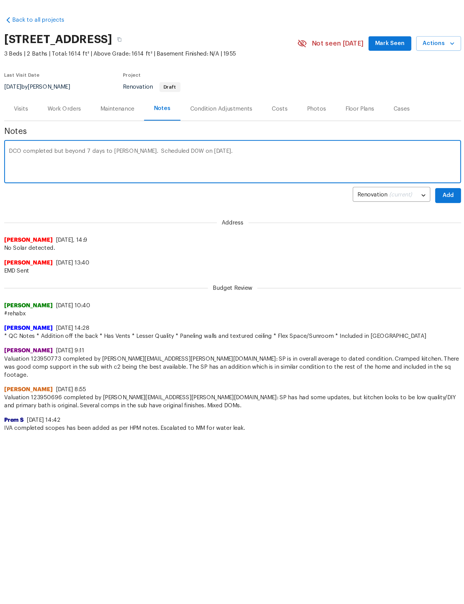
type textarea "DCO completed but beyond 7 days to [PERSON_NAME]. Scheduled D0W on [DATE]."
click at [376, 151] on span "Add" at bounding box center [380, 152] width 9 height 7
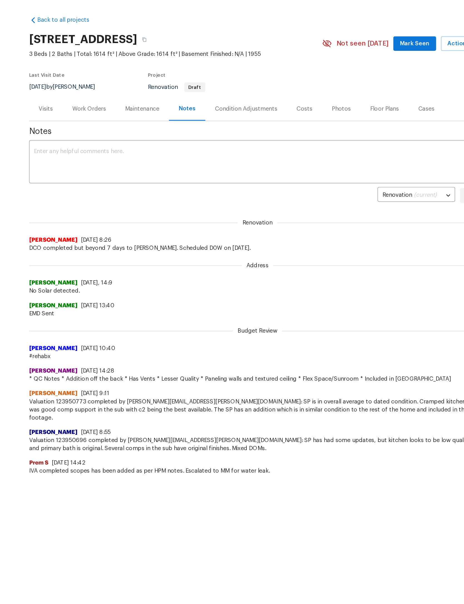
click at [330, 44] on span "Mark Seen" at bounding box center [340, 47] width 21 height 7
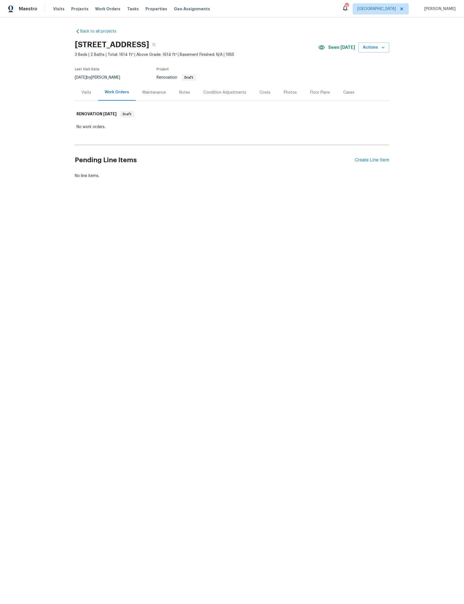
click at [380, 164] on div "Pending Line Items Create Line Item" at bounding box center [232, 160] width 314 height 26
click at [380, 163] on div "Create Line Item" at bounding box center [372, 160] width 34 height 5
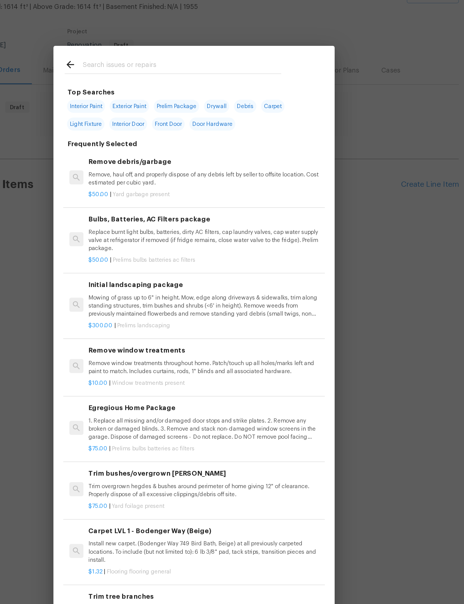
click at [166, 86] on input "text" at bounding box center [225, 90] width 118 height 8
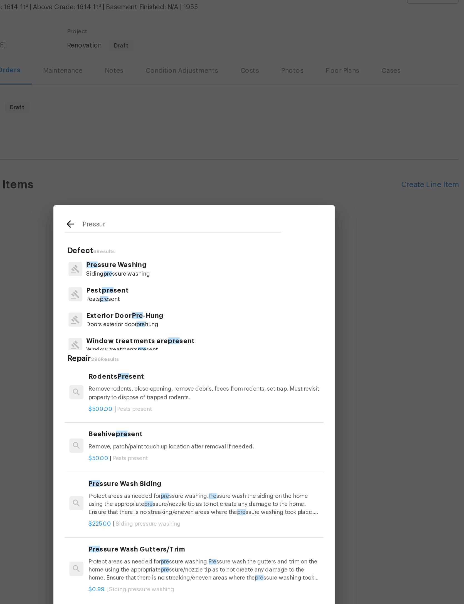
type input "Pressure"
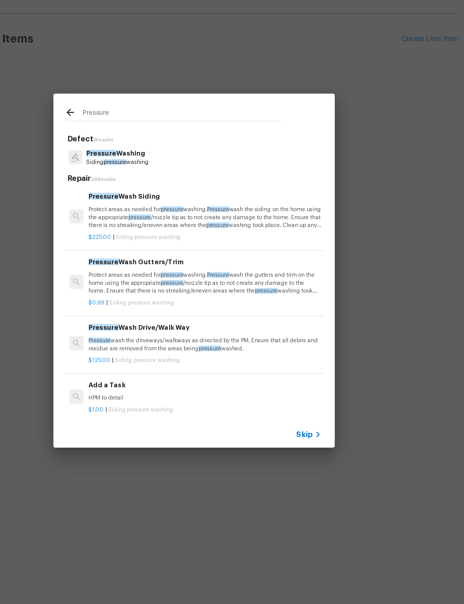
click at [169, 337] on p "Pressure wash the driveways/walkways as directed by the PM. Ensure that all deb…" at bounding box center [238, 341] width 138 height 9
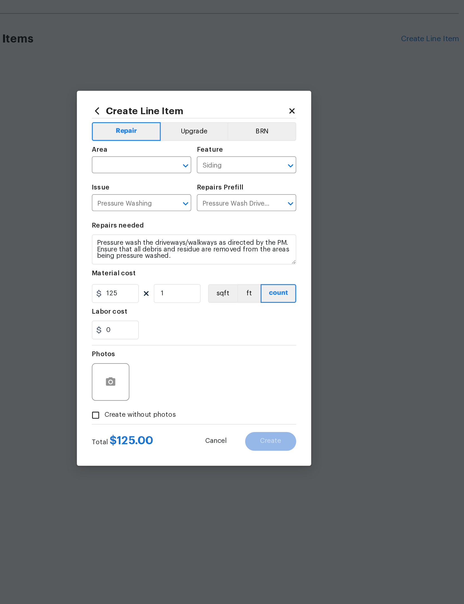
click at [171, 231] on input "text" at bounding box center [192, 235] width 43 height 9
click at [171, 247] on li "Exterior Overall" at bounding box center [200, 251] width 59 height 9
type input "Exterior Overall"
click at [171, 306] on input "125" at bounding box center [185, 311] width 28 height 11
type input "275"
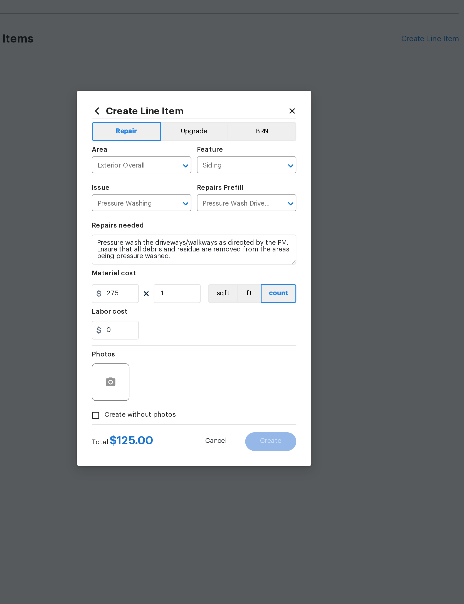
click at [171, 342] on div "Photos" at bounding box center [231, 360] width 121 height 36
click at [179, 381] on span "Create without photos" at bounding box center [200, 384] width 42 height 6
click at [168, 378] on input "Create without photos" at bounding box center [173, 383] width 11 height 11
checkbox input "true"
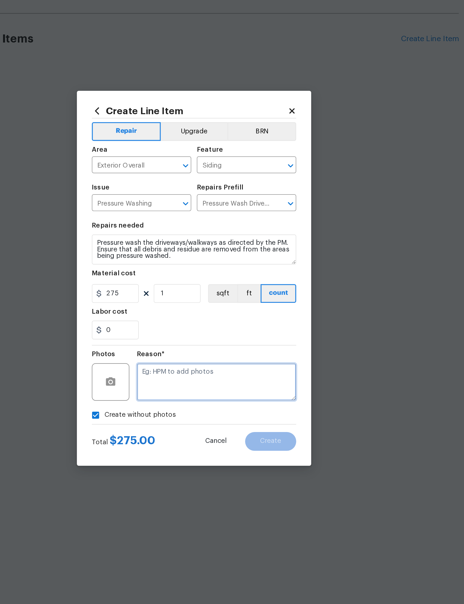
click at [198, 353] on textarea at bounding box center [245, 364] width 95 height 22
type textarea "Place holder"
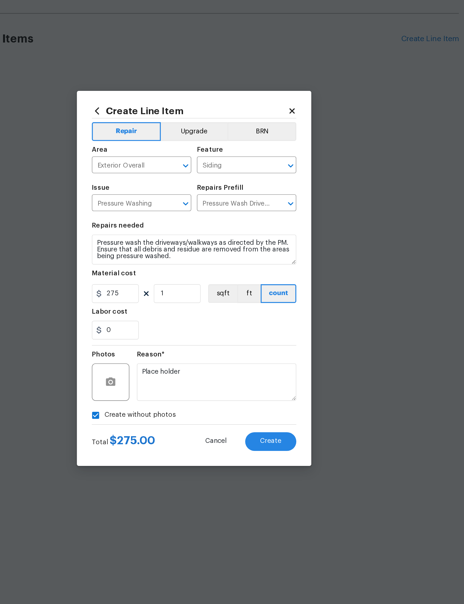
click at [171, 266] on section "Repairs needed Pressure wash the driveways/walkways as directed by the PM. Ensu…" at bounding box center [231, 304] width 121 height 76
click at [262, 394] on button "Create" at bounding box center [277, 399] width 30 height 11
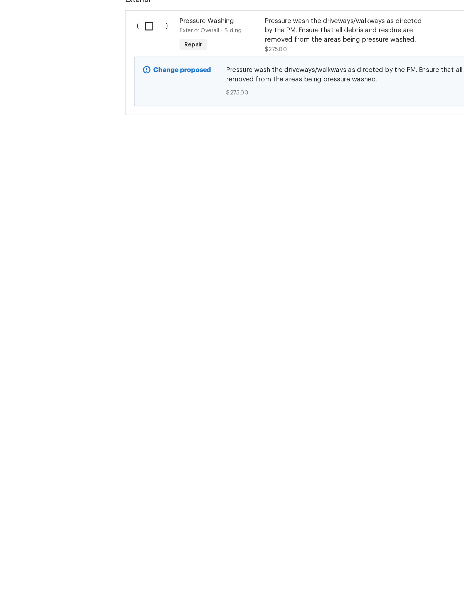
click at [91, 189] on input "checkbox" at bounding box center [91, 195] width 16 height 12
checkbox input "true"
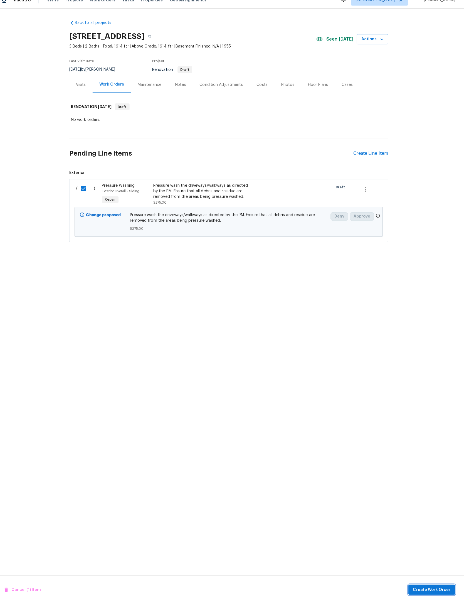
click at [424, 585] on button "Create Work Order" at bounding box center [432, 590] width 46 height 10
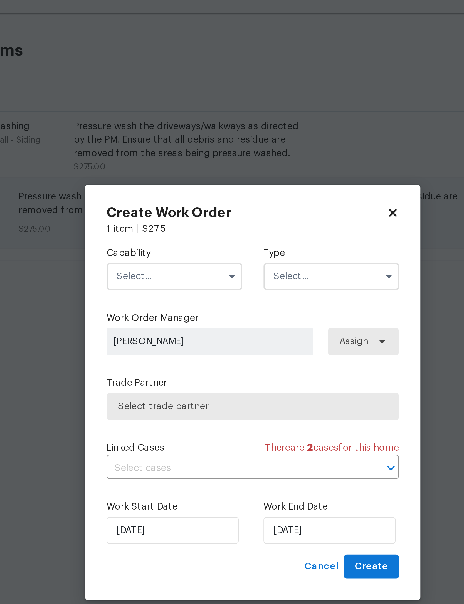
click at [171, 249] on input "text" at bounding box center [199, 254] width 56 height 11
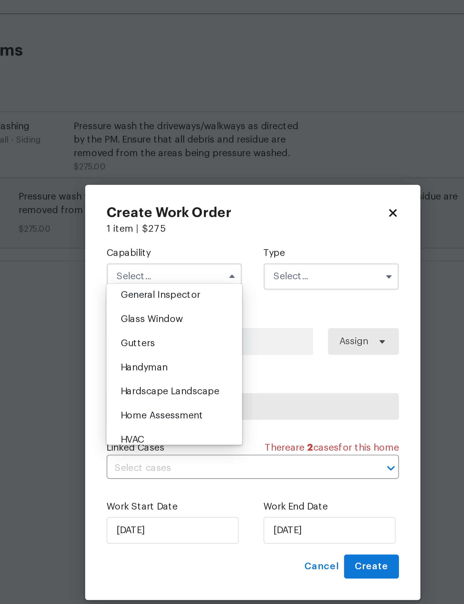
scroll to position [278, 0]
click at [177, 250] on span "General Contractor" at bounding box center [195, 252] width 36 height 4
type input "General Contractor"
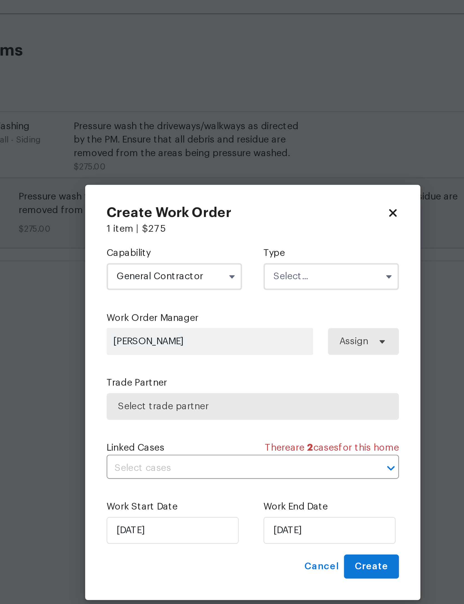
click at [236, 249] on input "text" at bounding box center [264, 254] width 56 height 11
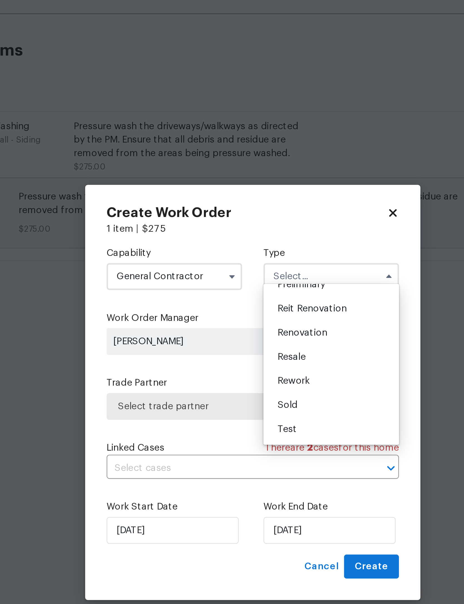
scroll to position [142, 0]
click at [242, 275] on span "Renovation" at bounding box center [252, 277] width 21 height 4
type input "Renovation"
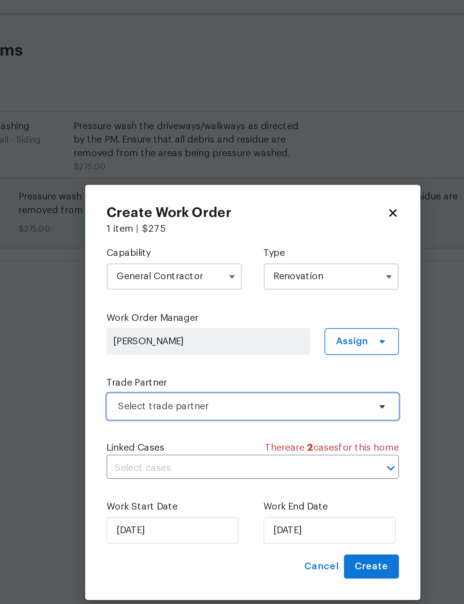
click at [176, 305] on span "Select trade partner" at bounding box center [228, 308] width 104 height 6
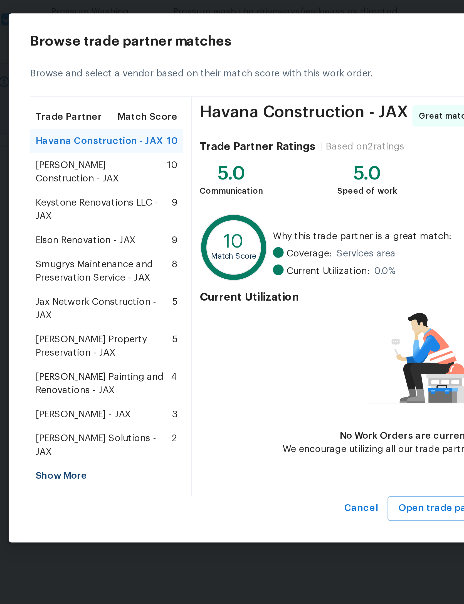
click at [101, 356] on span "Eric Hernandez - JAX" at bounding box center [120, 359] width 39 height 6
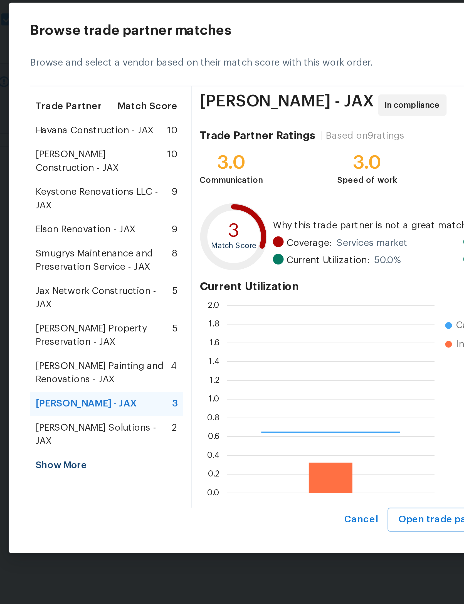
scroll to position [78, 86]
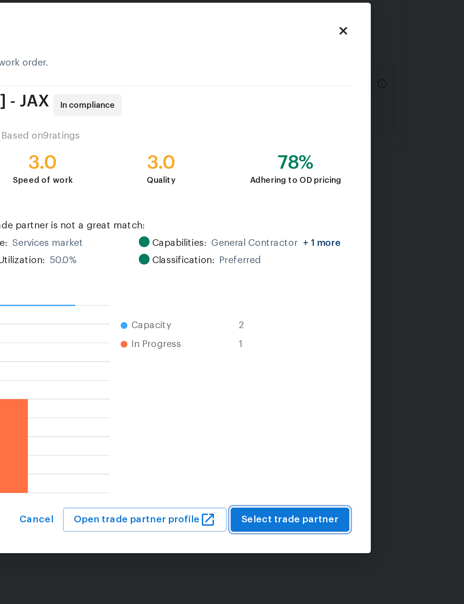
click at [320, 399] on span "Select trade partner" at bounding box center [340, 402] width 40 height 7
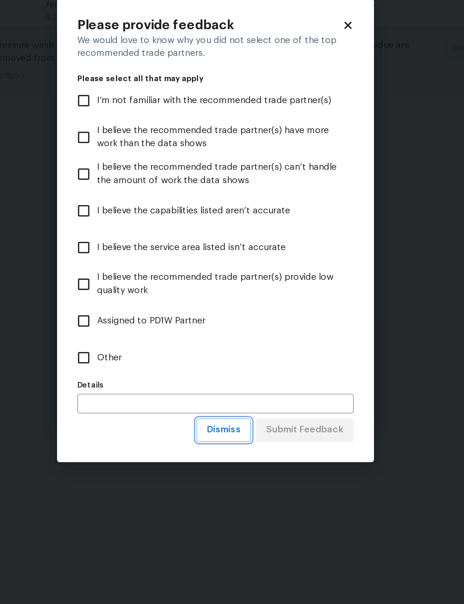
click at [228, 386] on span "Dismiss" at bounding box center [235, 389] width 15 height 7
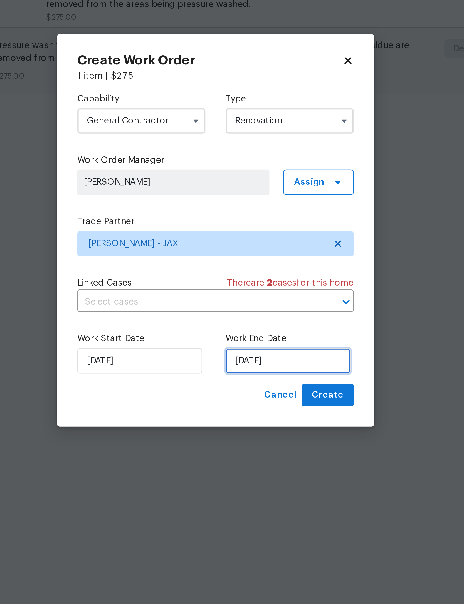
click at [236, 354] on input "[DATE]" at bounding box center [263, 359] width 55 height 11
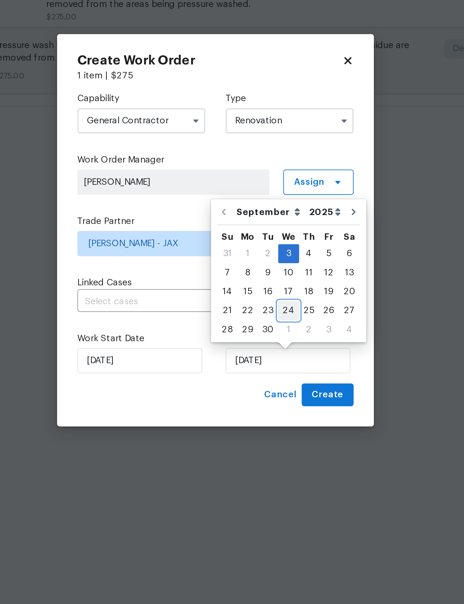
click at [259, 334] on div "24" at bounding box center [263, 338] width 9 height 8
type input "[DATE]"
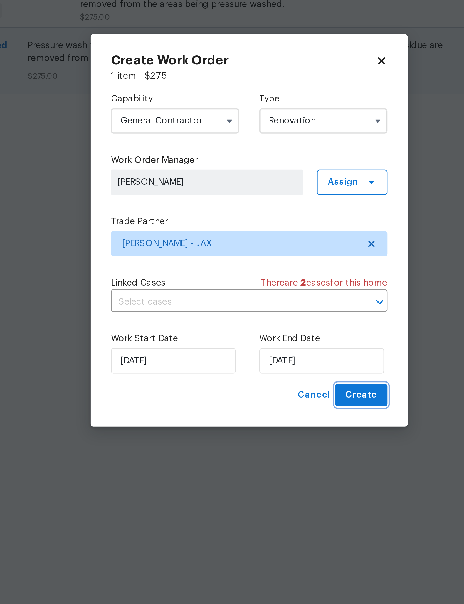
click at [274, 371] on span "Create" at bounding box center [281, 374] width 14 height 7
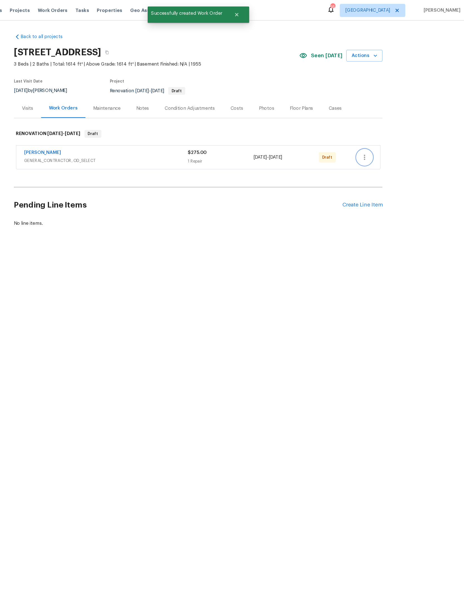
click at [367, 141] on button "button" at bounding box center [373, 134] width 13 height 13
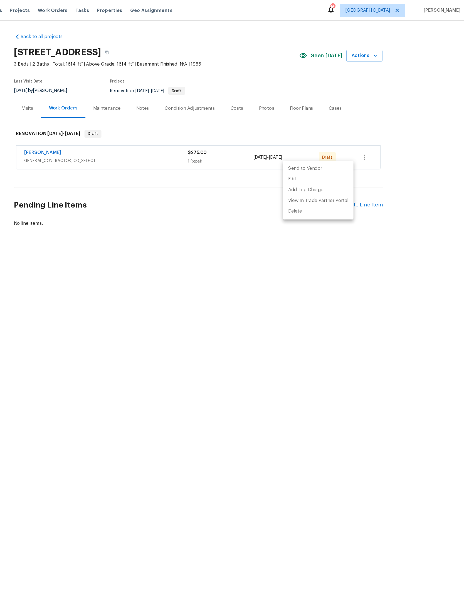
click at [304, 143] on li "Send to Vendor" at bounding box center [334, 143] width 60 height 9
